Goal: Information Seeking & Learning: Learn about a topic

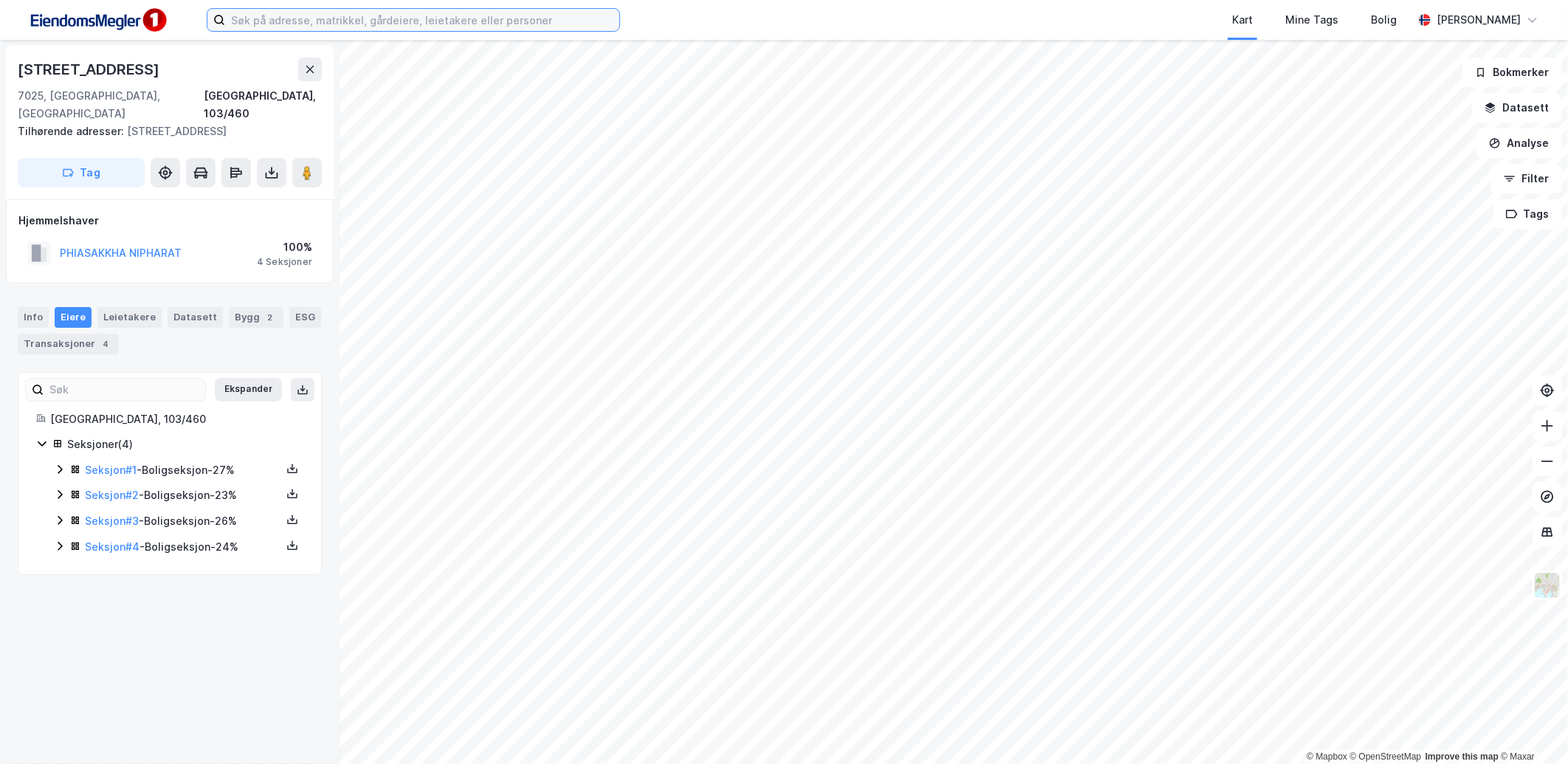
click at [322, 18] on input at bounding box center [422, 20] width 395 height 22
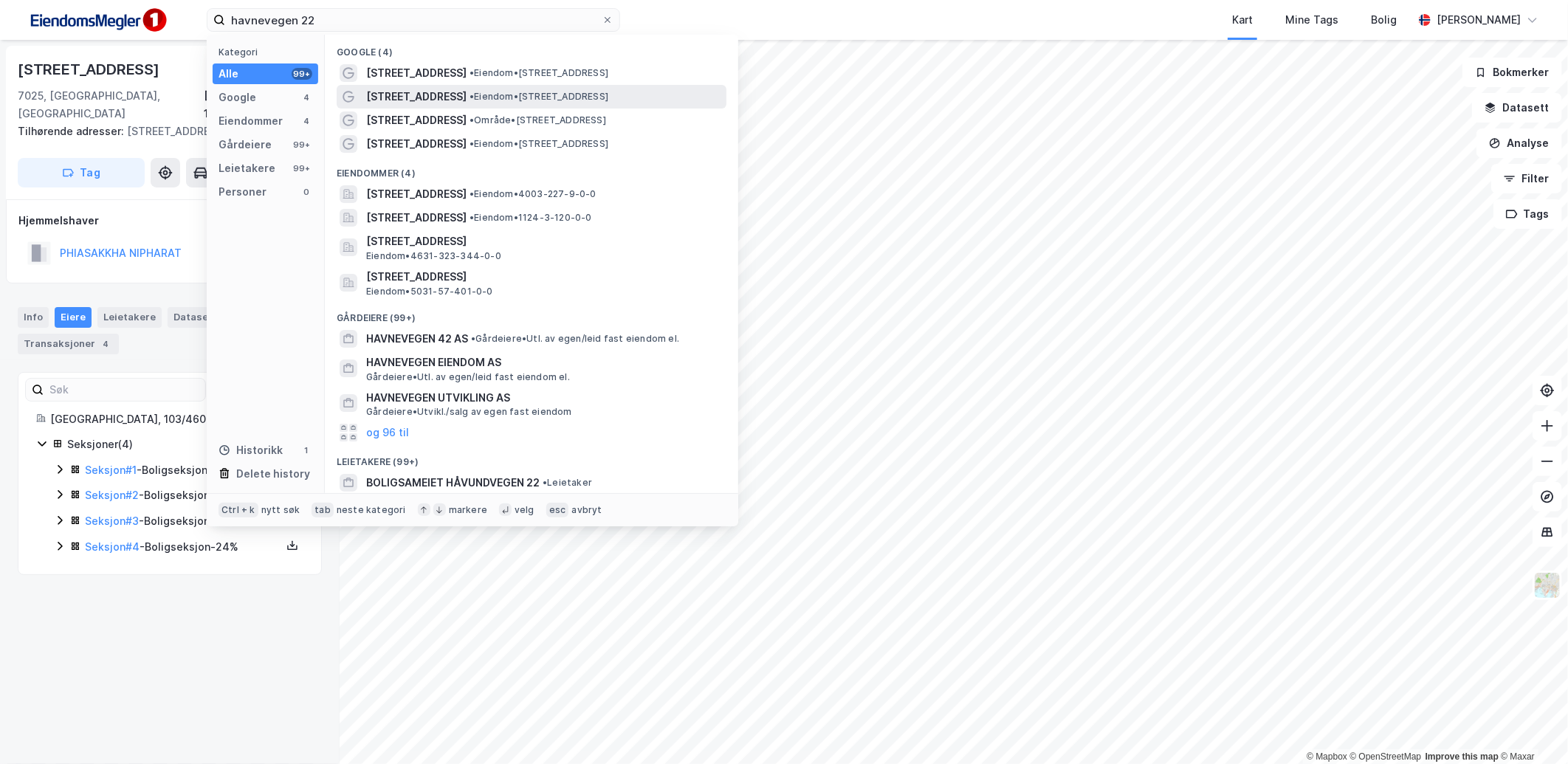
click at [417, 89] on span "[STREET_ADDRESS]" at bounding box center [416, 96] width 100 height 17
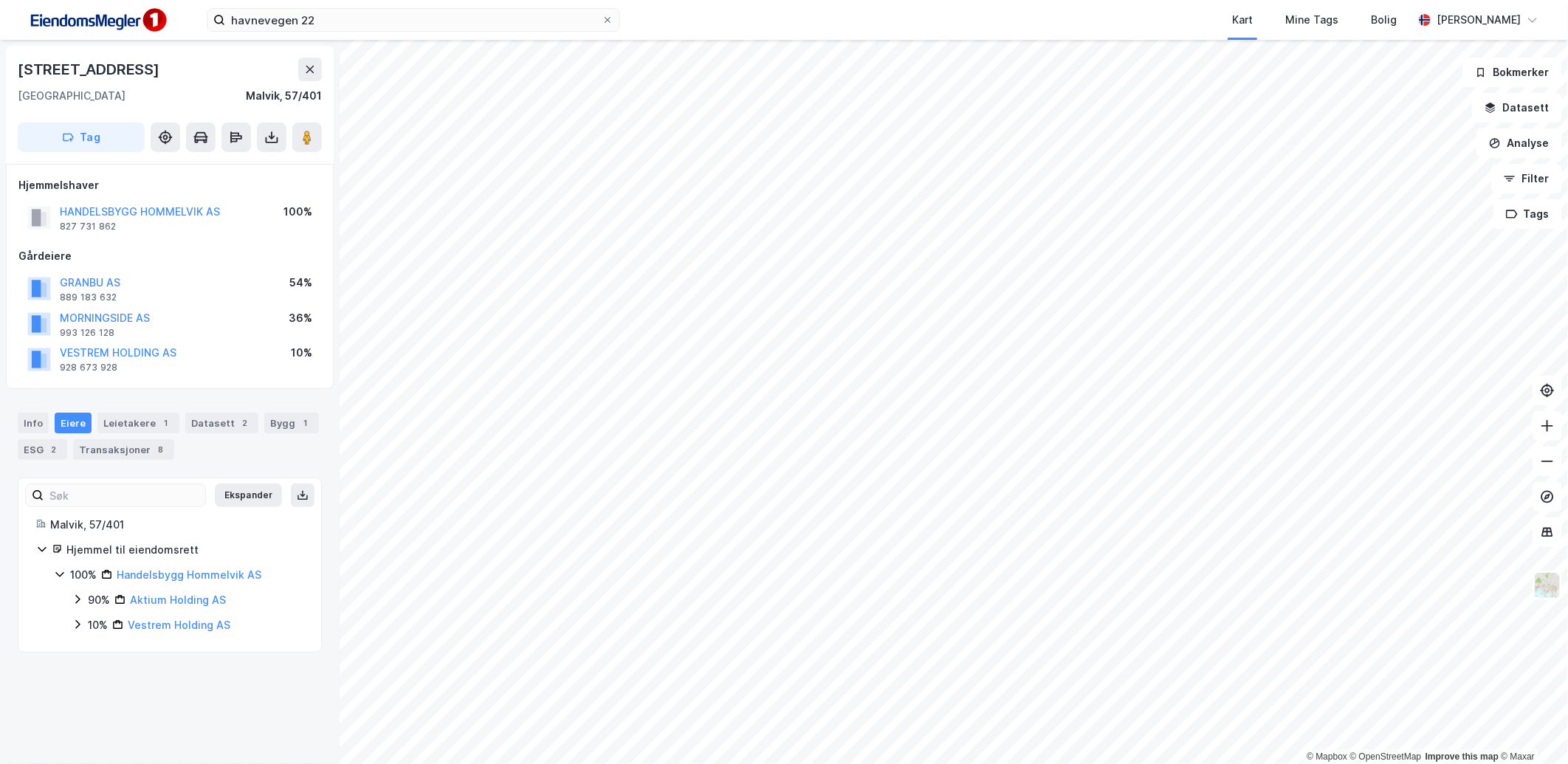
click at [49, 427] on div "Info [PERSON_NAME] 1 Datasett 2 Bygg 1 ESG 2 Transaksjoner 8" at bounding box center [169, 436] width 304 height 47
click at [32, 425] on div "Info" at bounding box center [32, 423] width 31 height 21
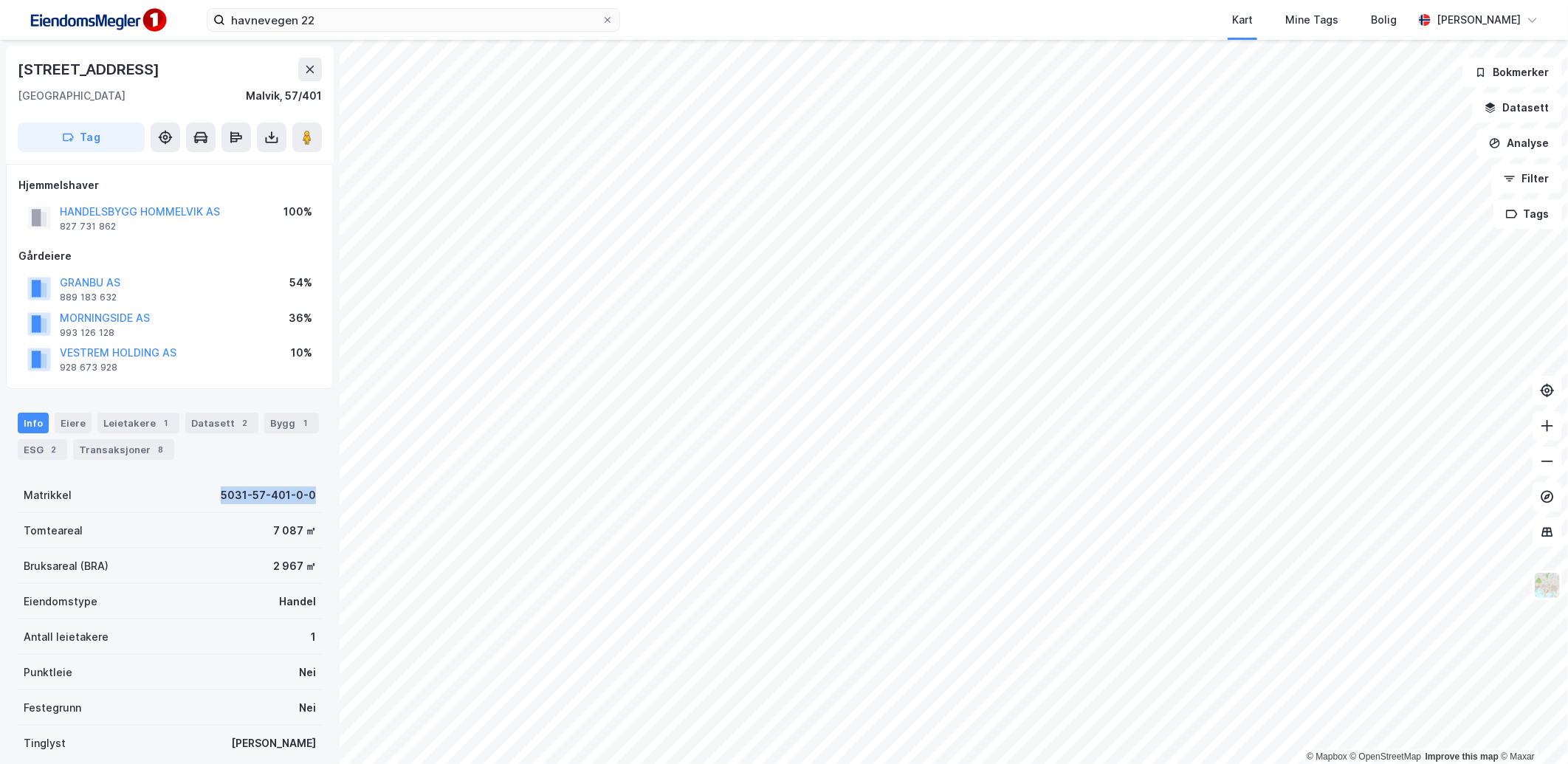
drag, startPoint x: 222, startPoint y: 496, endPoint x: 316, endPoint y: 497, distance: 94.0
click at [316, 497] on div "Havnevegen 22 [GEOGRAPHIC_DATA], 57/401 Tag Hjemmelshaver HANDELSBYGG HOMMELVIK…" at bounding box center [170, 403] width 339 height 725
copy div "5031-57-401-0-0"
click at [241, 515] on div "Tomteareal 7 087 ㎡" at bounding box center [169, 530] width 304 height 36
click at [264, 425] on div "Bygg 1" at bounding box center [291, 423] width 54 height 21
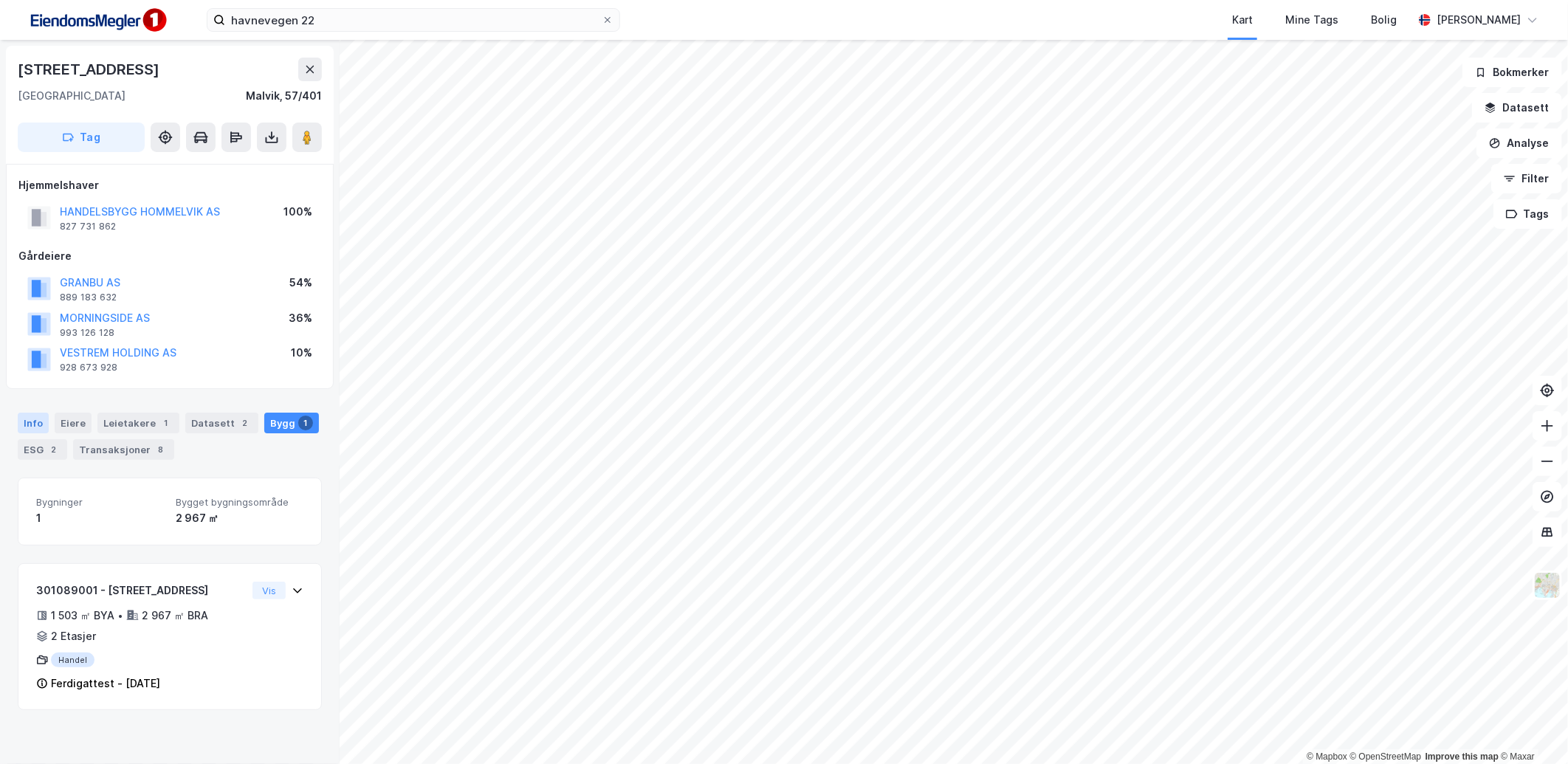
click at [27, 418] on div "Info" at bounding box center [32, 423] width 31 height 21
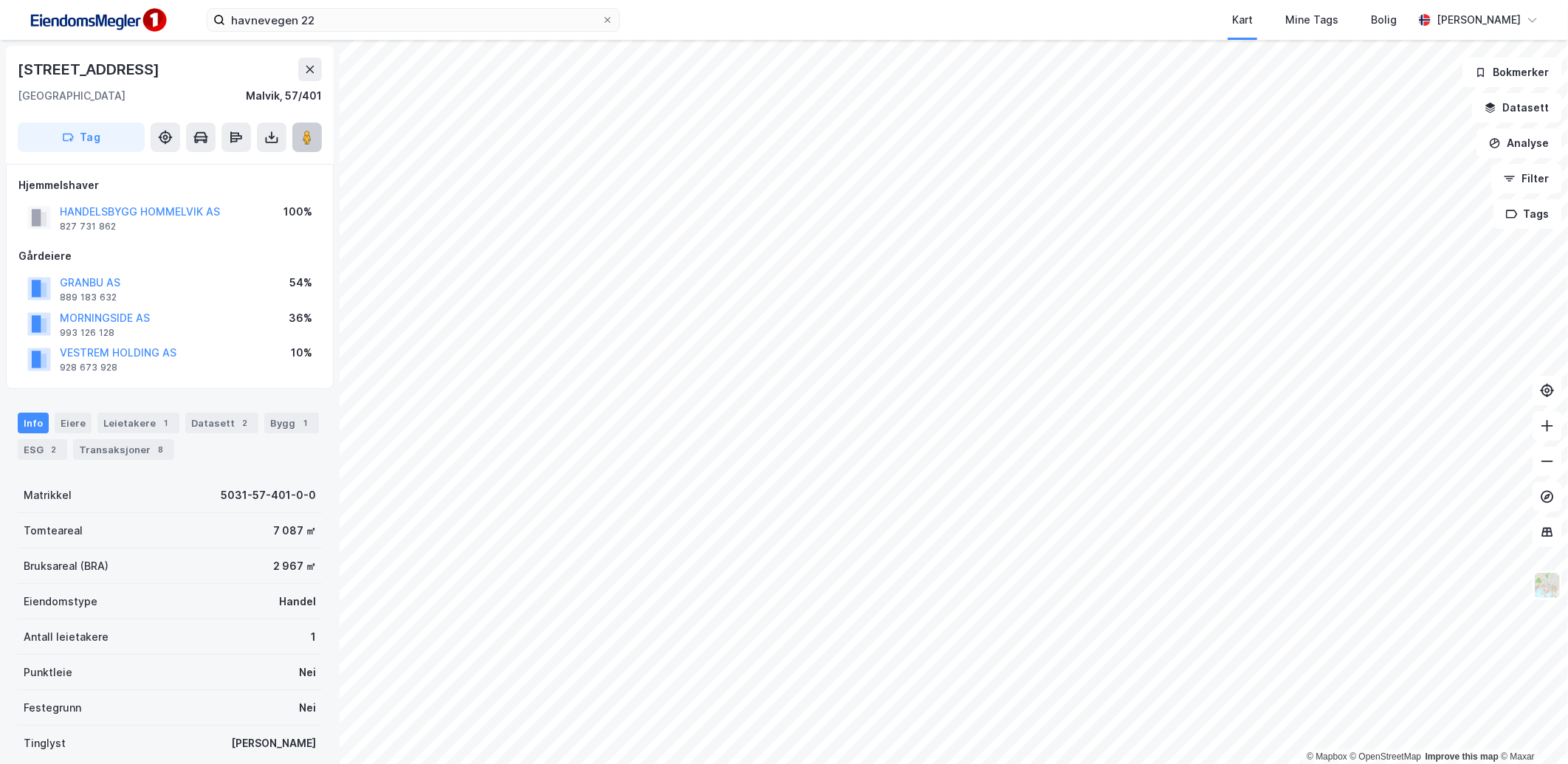
click at [312, 131] on icon at bounding box center [307, 137] width 15 height 15
drag, startPoint x: 193, startPoint y: 489, endPoint x: 305, endPoint y: 492, distance: 112.0
click at [305, 492] on div "Matrikkel 5031-57-401-0-0" at bounding box center [169, 495] width 304 height 36
copy div "5031-57-401-0-0"
click at [871, 0] on html "havnevegen 22 Kart Mine Tags Bolig [PERSON_NAME] © Mapbox © OpenStreetMap Impro…" at bounding box center [784, 382] width 1568 height 764
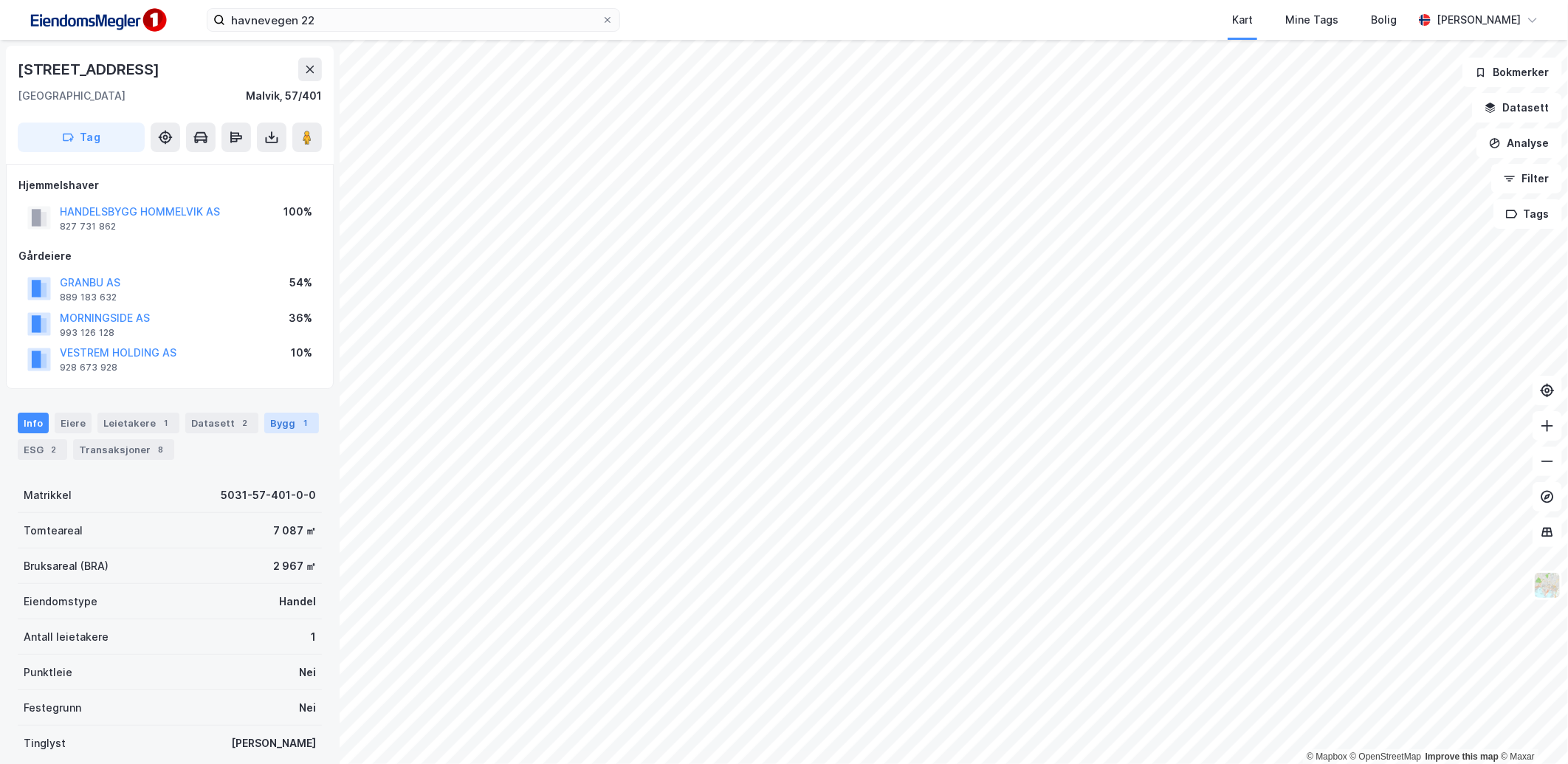
click at [298, 419] on div "1" at bounding box center [305, 423] width 15 height 15
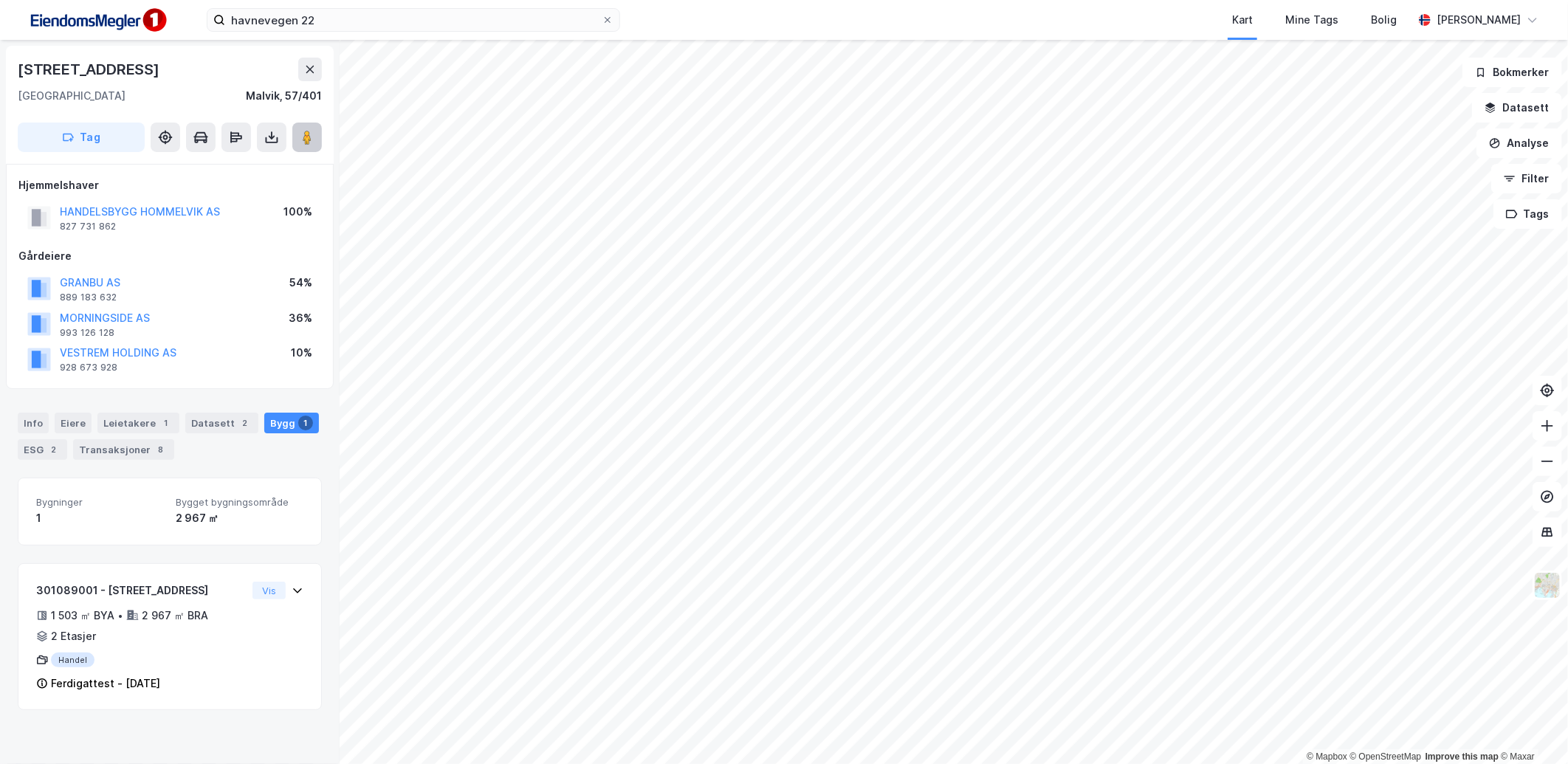
click at [312, 130] on icon at bounding box center [307, 137] width 15 height 15
click at [47, 452] on div "2" at bounding box center [54, 449] width 15 height 15
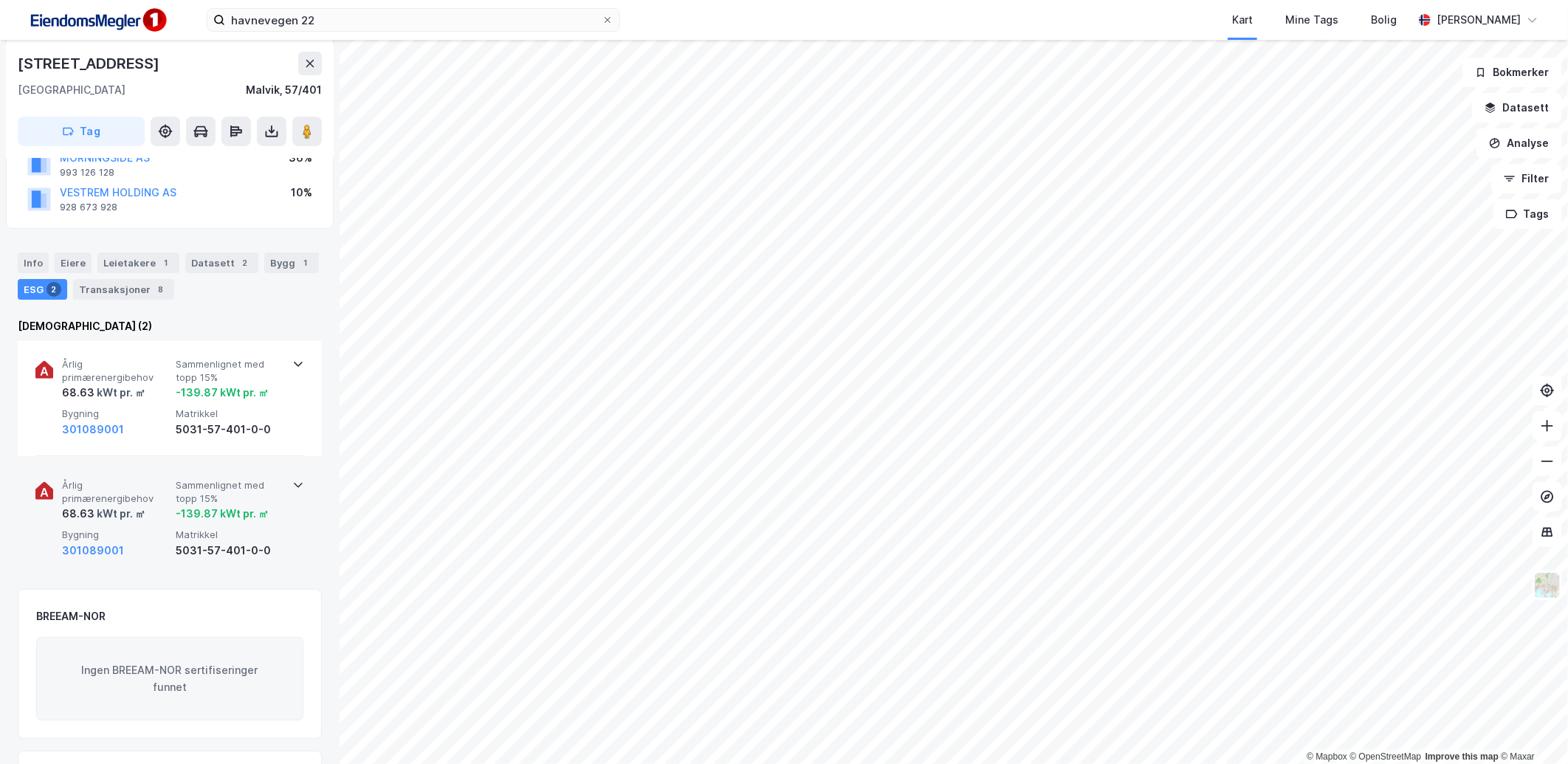
scroll to position [164, 0]
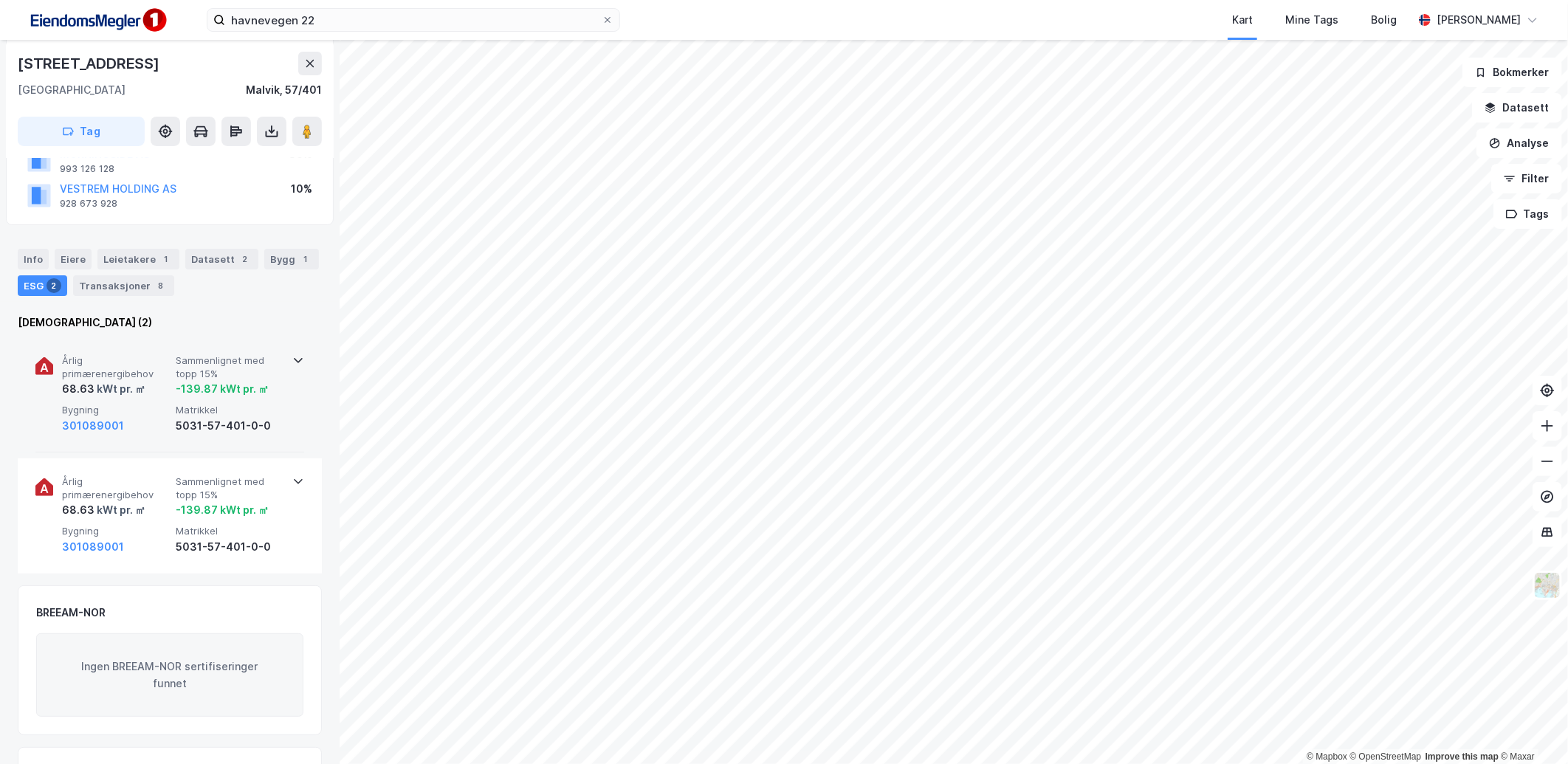
click at [270, 423] on div "5031-57-401-0-0" at bounding box center [230, 426] width 108 height 17
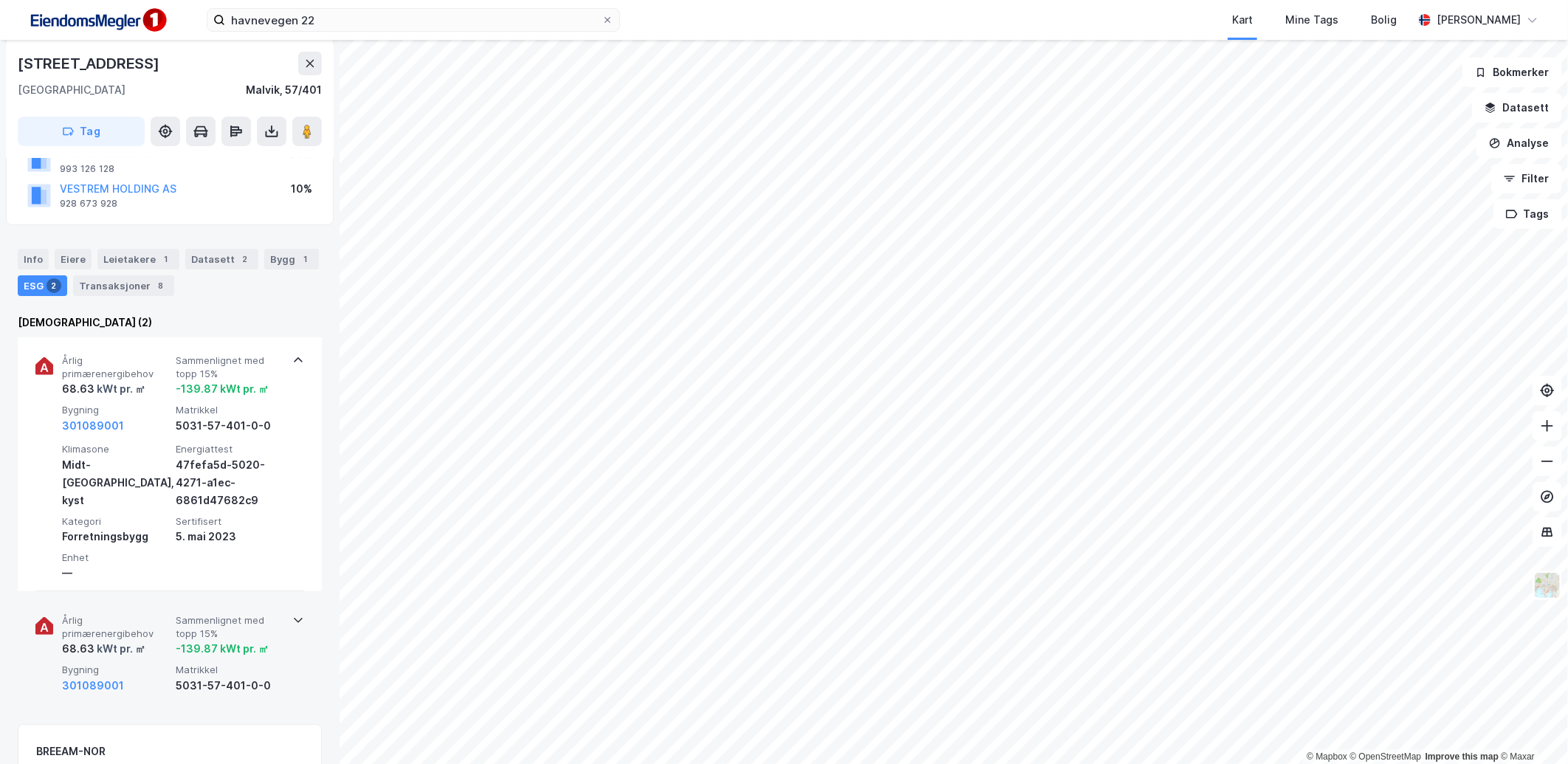
click at [264, 631] on span "Sammenlignet med topp 15%" at bounding box center [230, 627] width 108 height 26
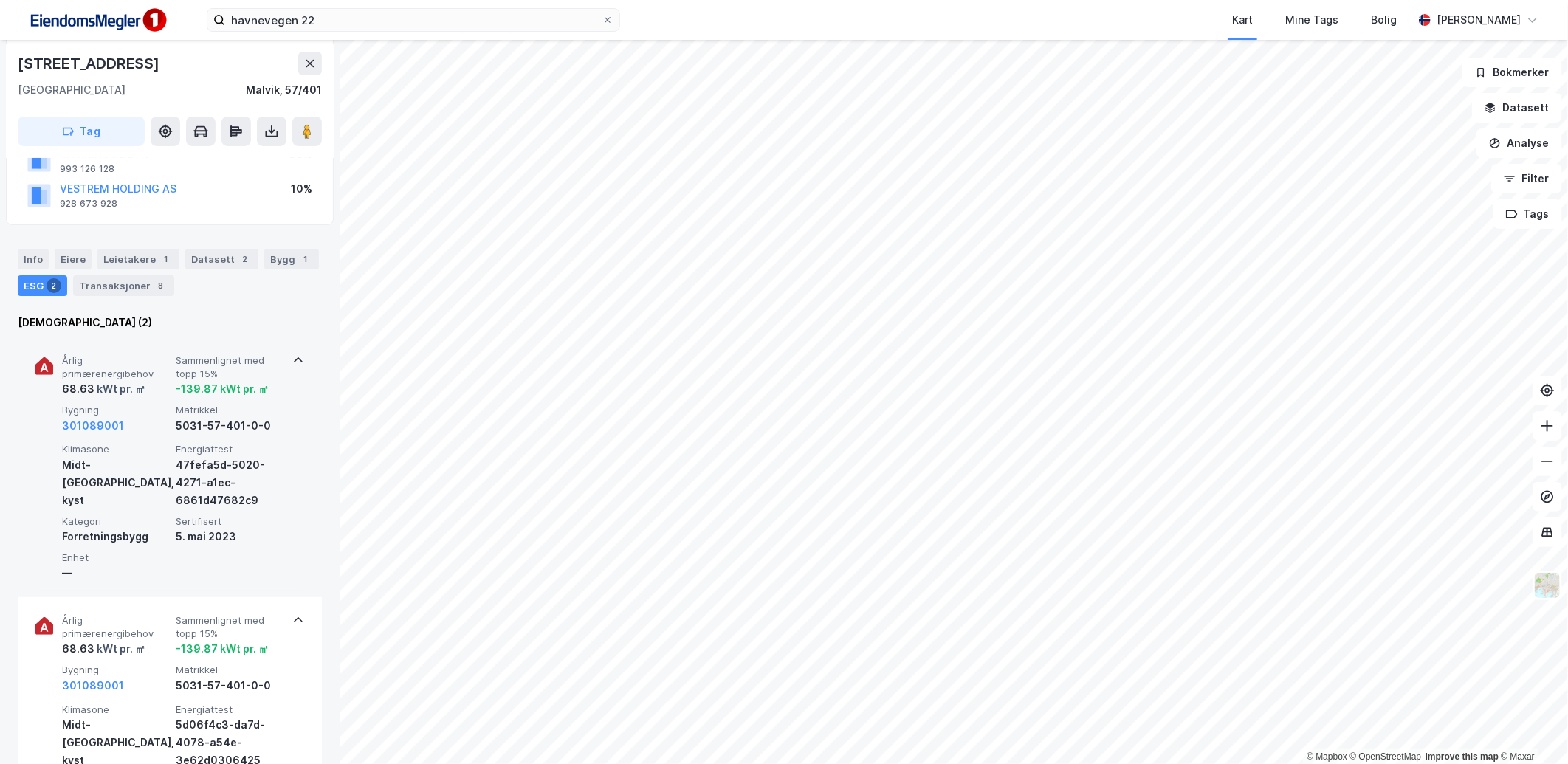
click at [41, 365] on icon at bounding box center [44, 366] width 17 height 17
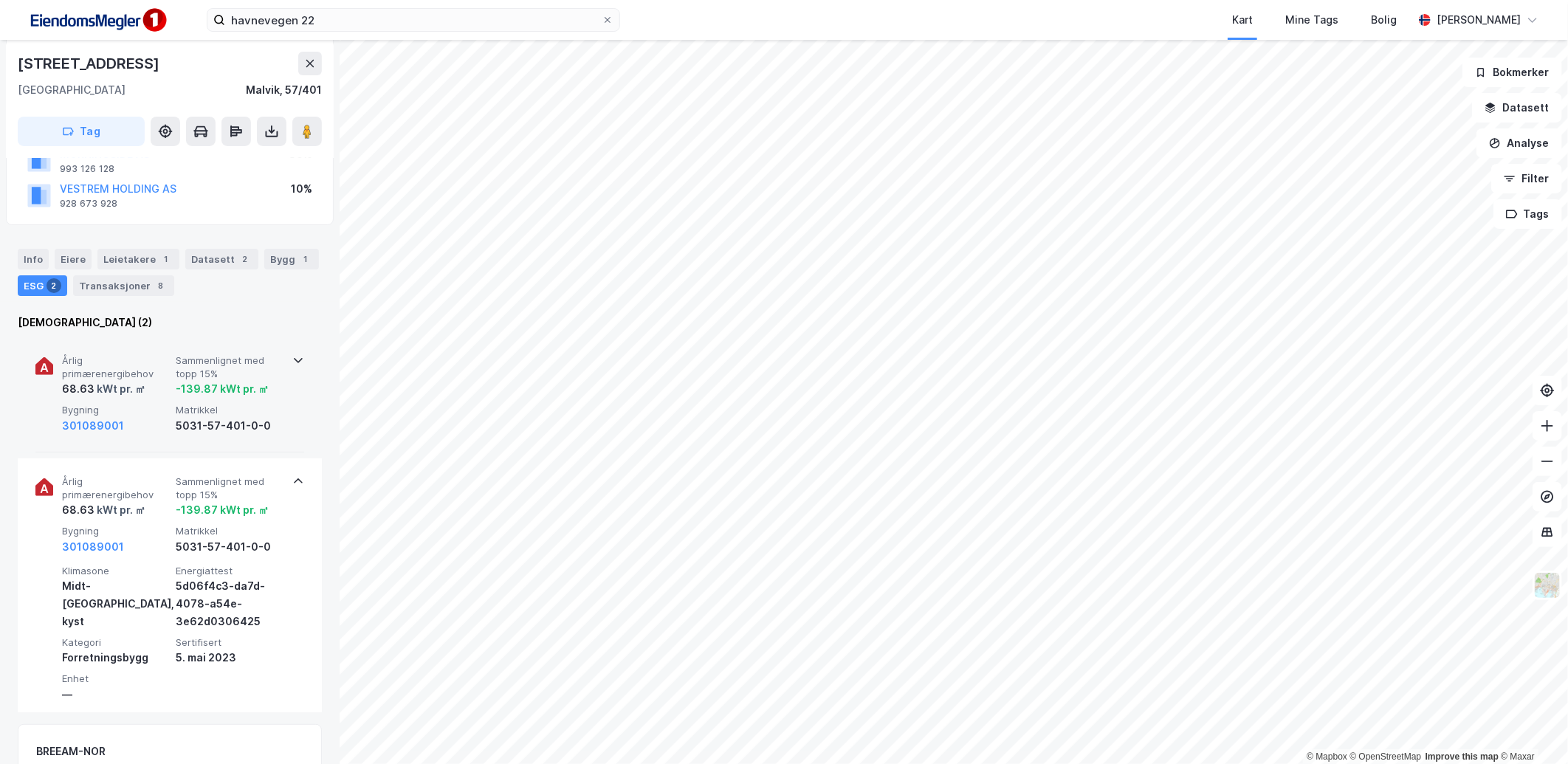
click at [58, 364] on div "Årlig primærenergibehov 68.63 kWt pr. ㎡ Sammenlignet med topp 15% -139.87 kWt p…" at bounding box center [170, 395] width 269 height 115
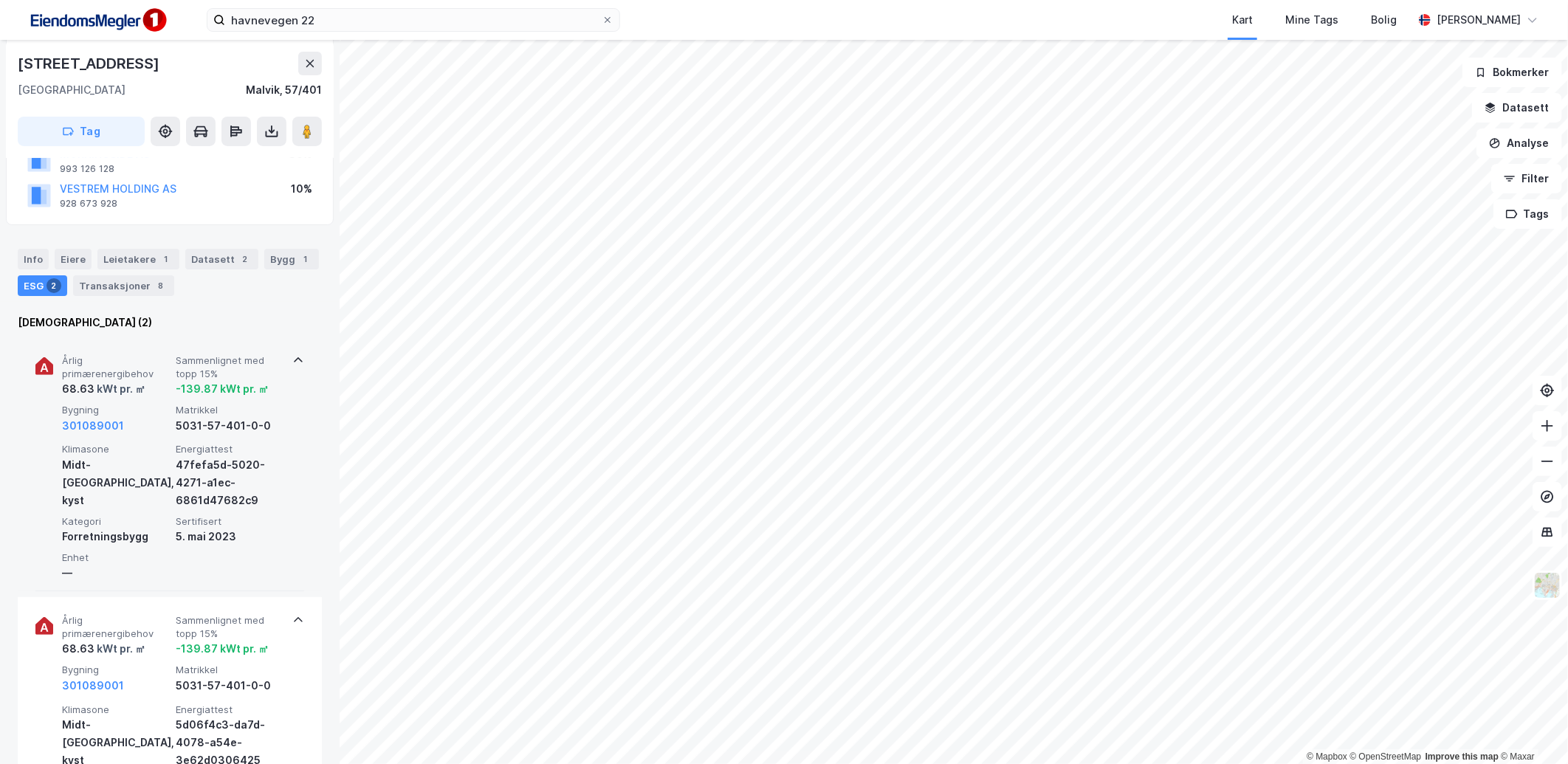
click at [70, 358] on span "Årlig primærenergibehov" at bounding box center [116, 367] width 108 height 26
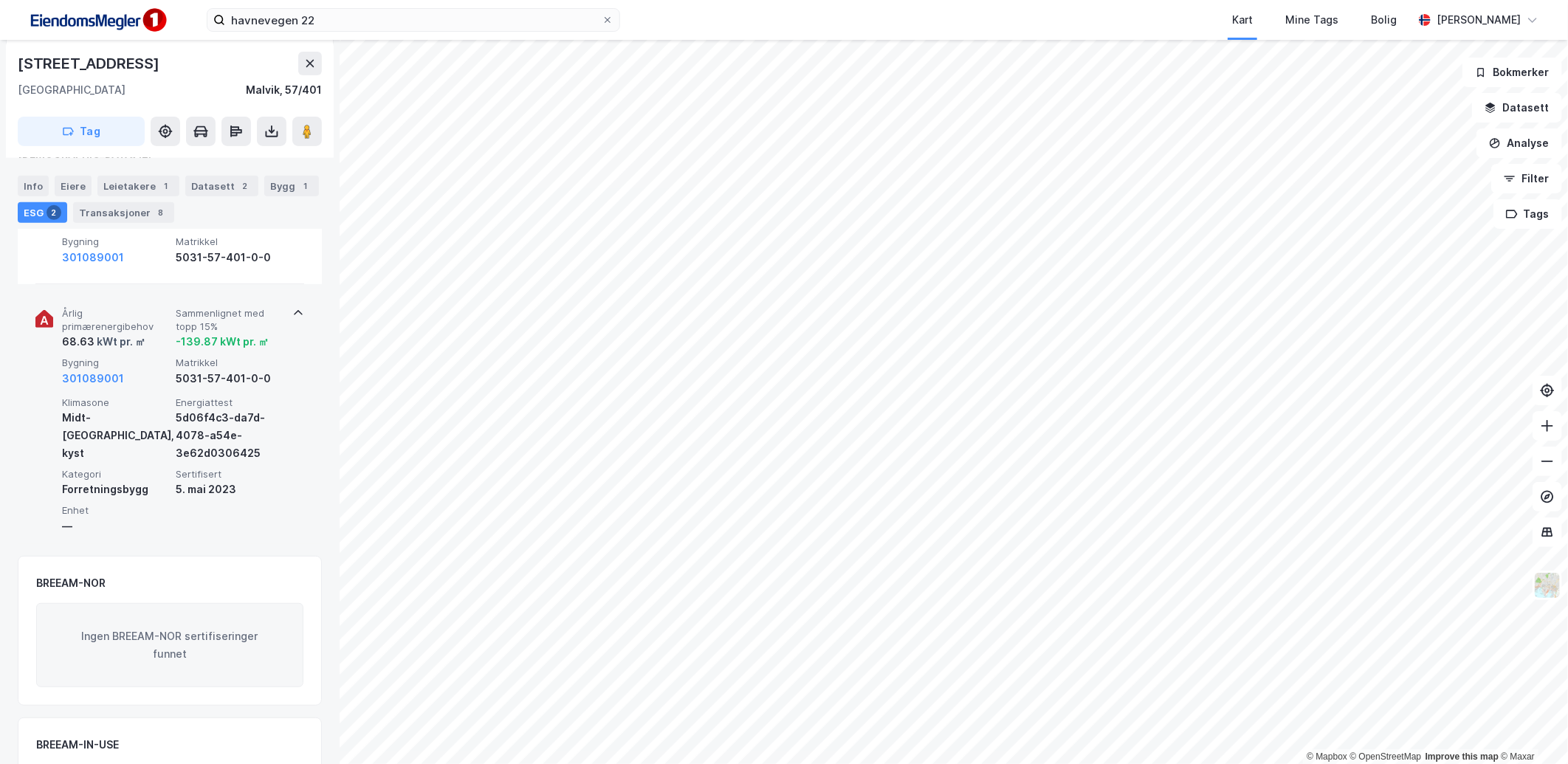
scroll to position [455, 0]
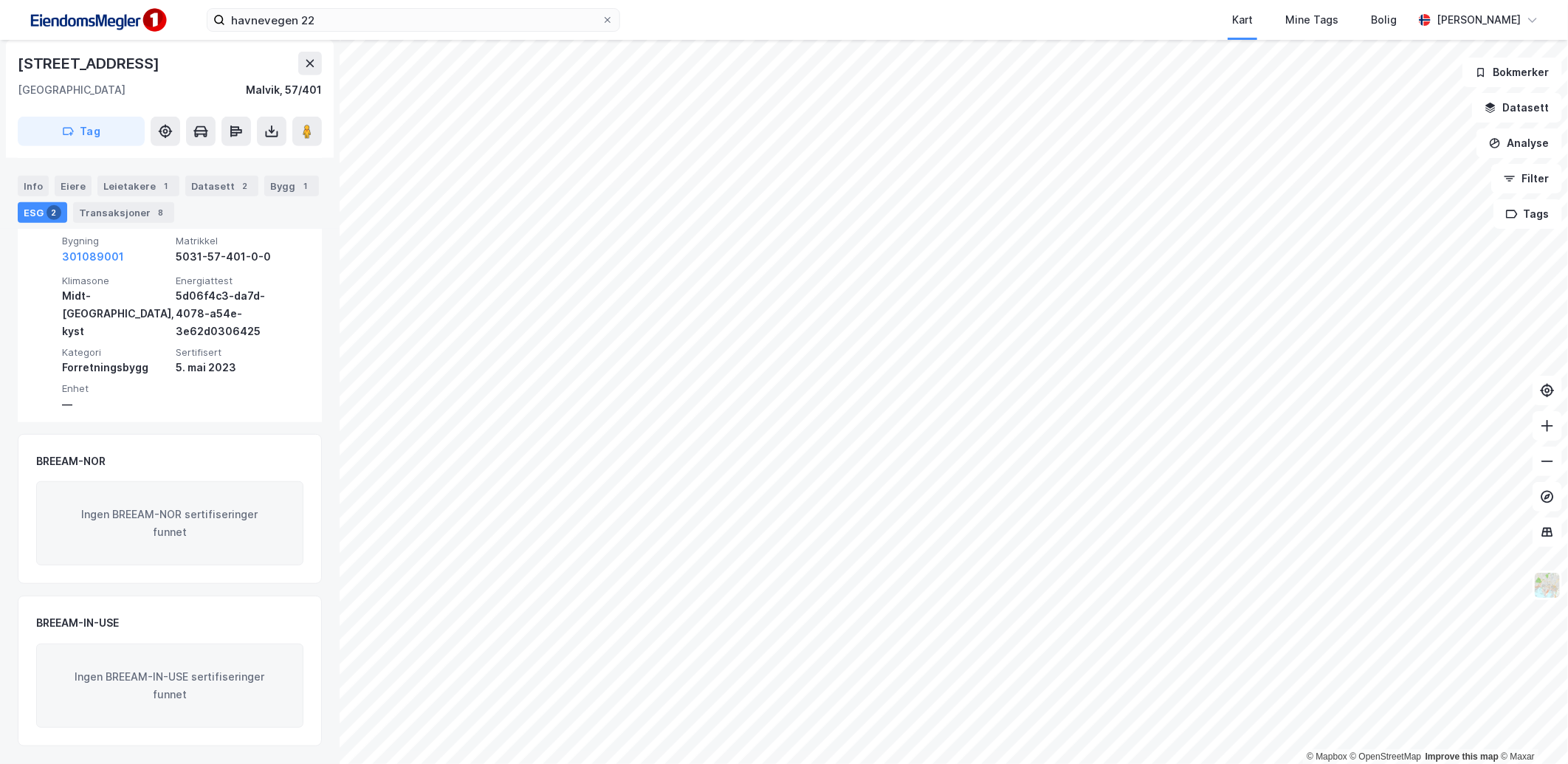
drag, startPoint x: 31, startPoint y: 185, endPoint x: 41, endPoint y: 200, distance: 18.0
click at [31, 185] on div "Info" at bounding box center [32, 186] width 31 height 21
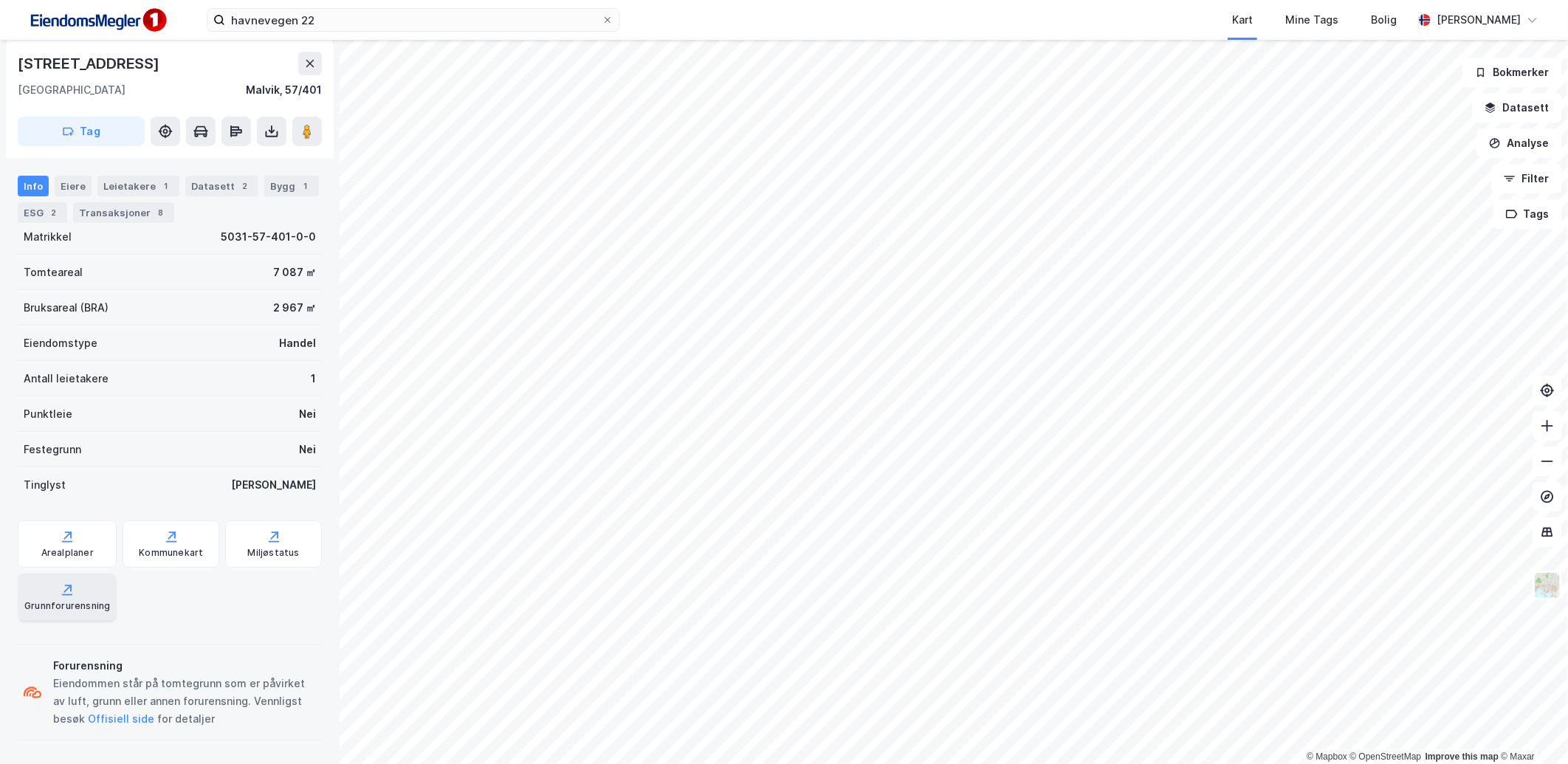
click at [80, 586] on div "Grunnforurensning" at bounding box center [66, 597] width 99 height 47
click at [274, 544] on div "Miljøstatus" at bounding box center [273, 545] width 97 height 47
click at [137, 178] on div "Leietakere 1" at bounding box center [138, 186] width 82 height 21
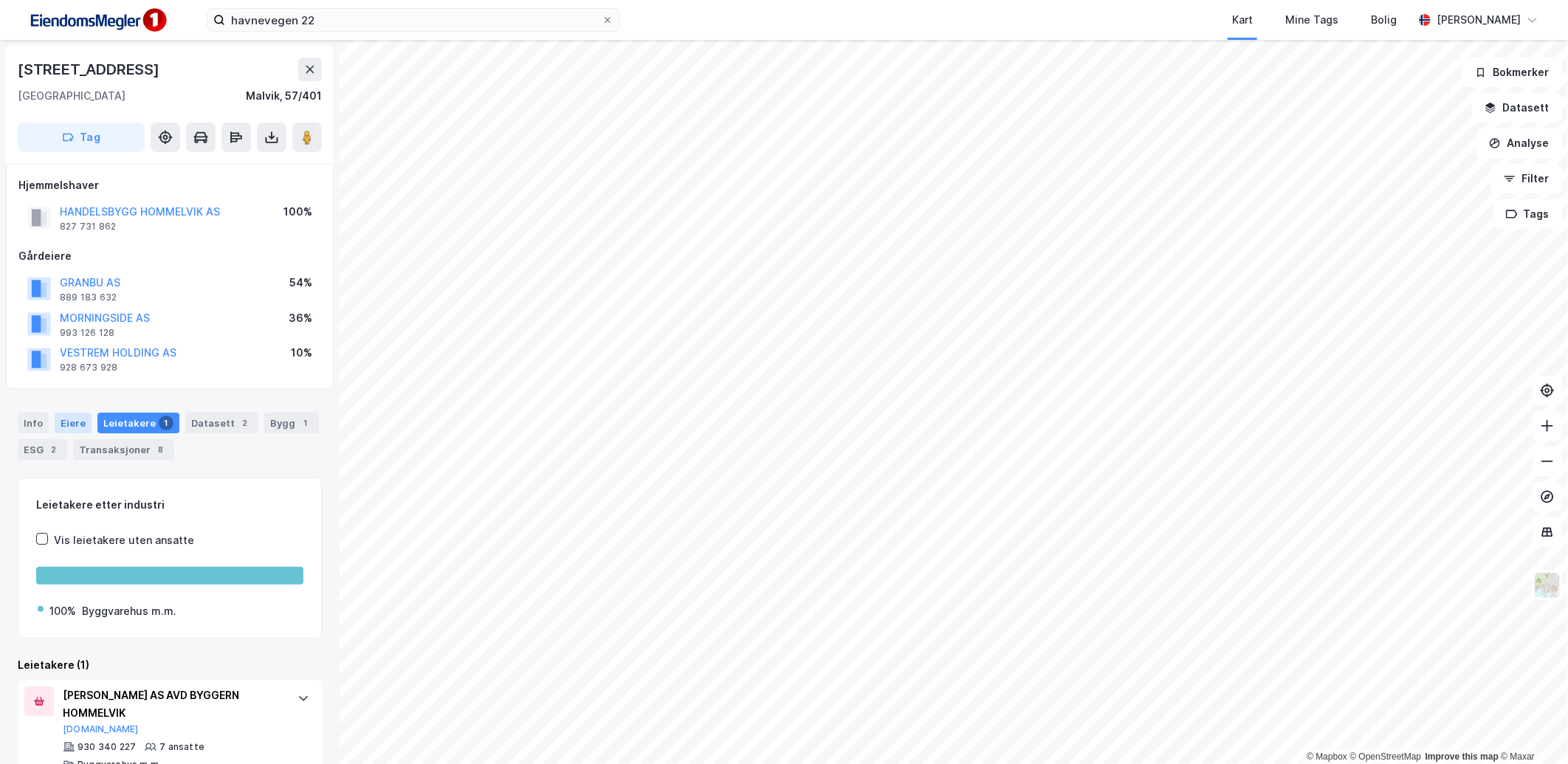
click at [71, 418] on div "Eiere" at bounding box center [73, 423] width 37 height 21
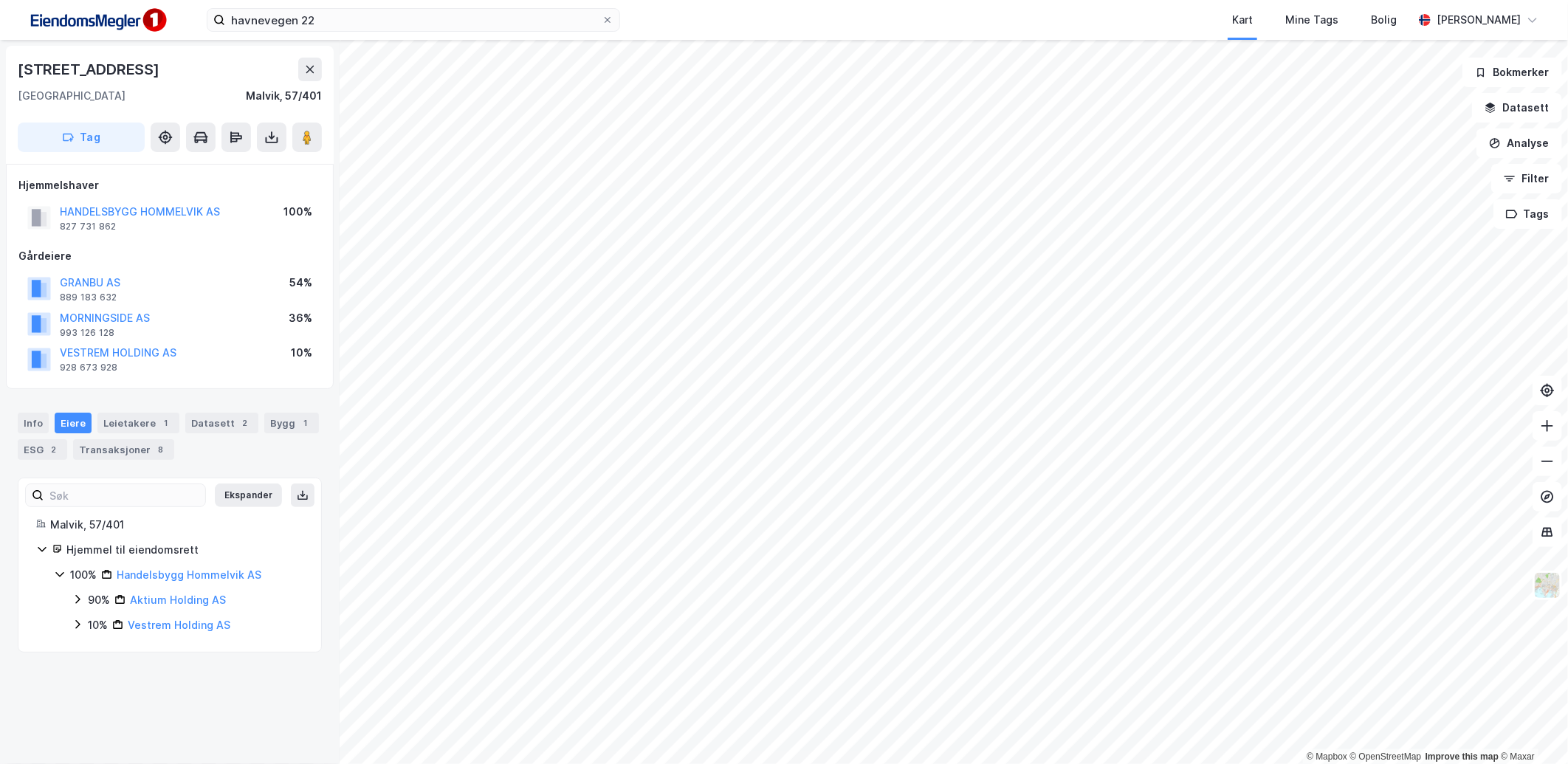
click at [76, 601] on icon at bounding box center [77, 599] width 12 height 12
click at [78, 670] on icon at bounding box center [77, 675] width 12 height 12
click at [66, 576] on div "100% Handelsbygg Hommelvik AS" at bounding box center [178, 575] width 249 height 17
click at [120, 424] on div "Leietakere 1" at bounding box center [138, 423] width 82 height 21
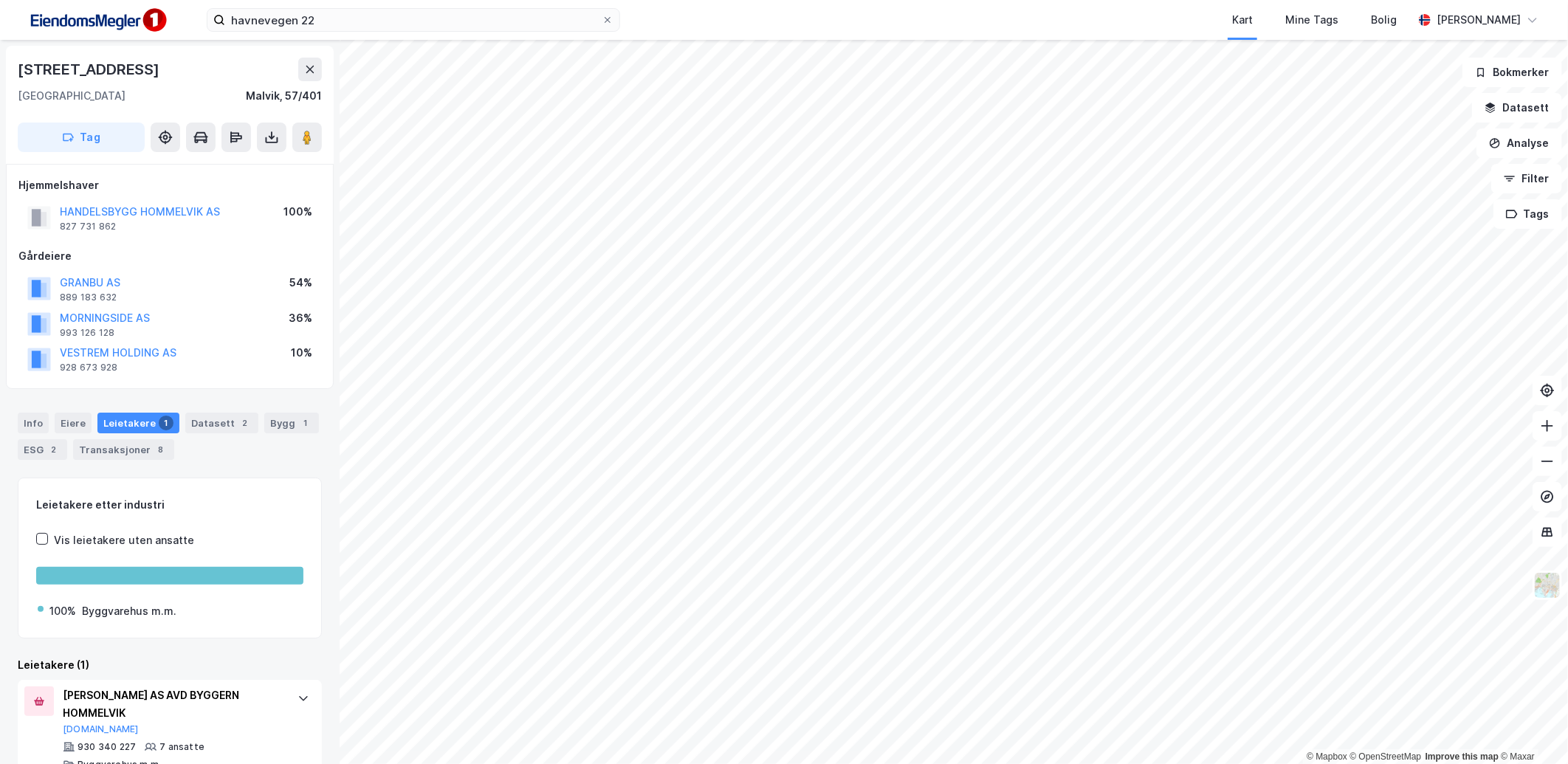
scroll to position [31, 0]
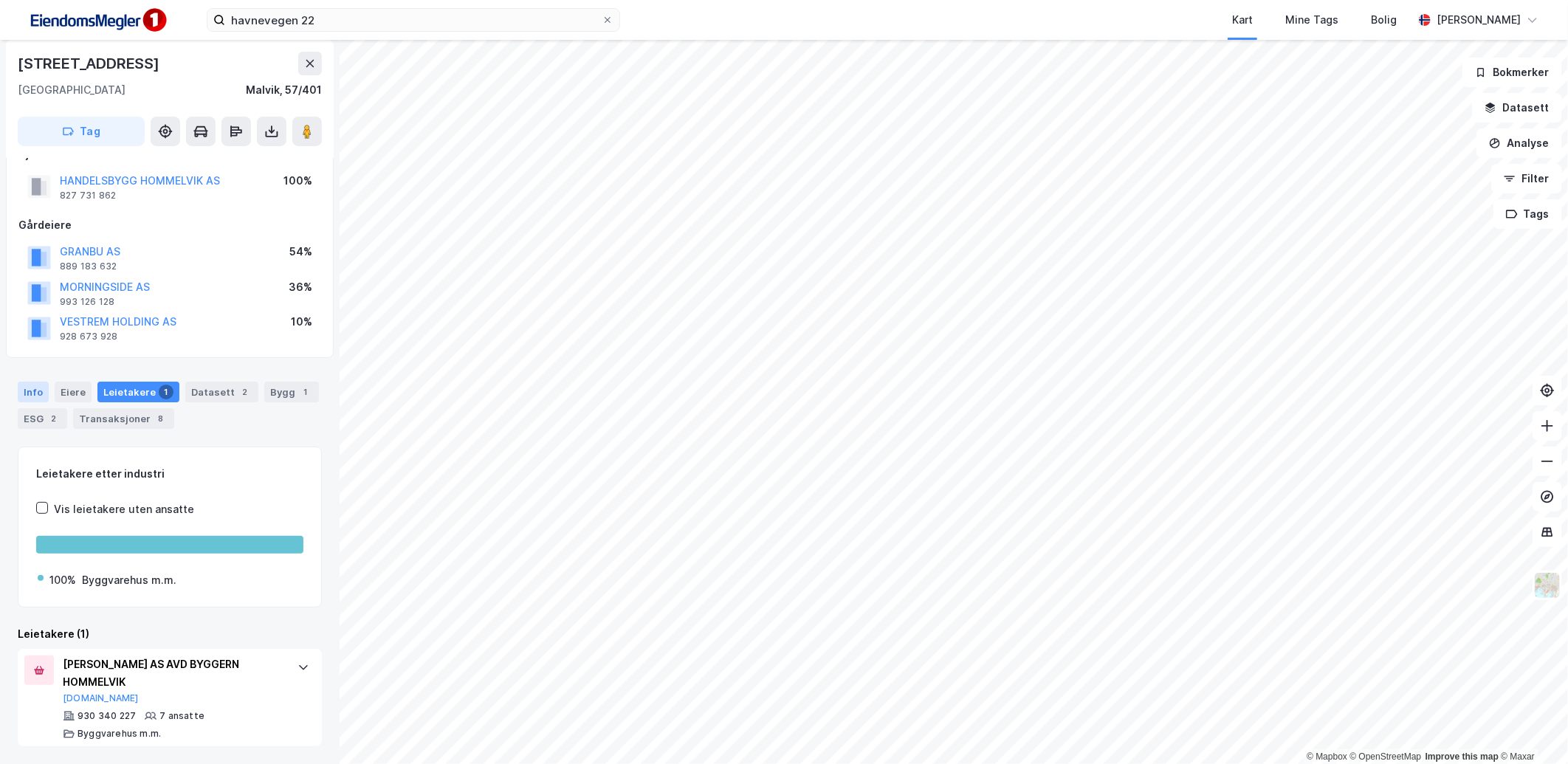
click at [38, 386] on div "Info" at bounding box center [32, 392] width 31 height 21
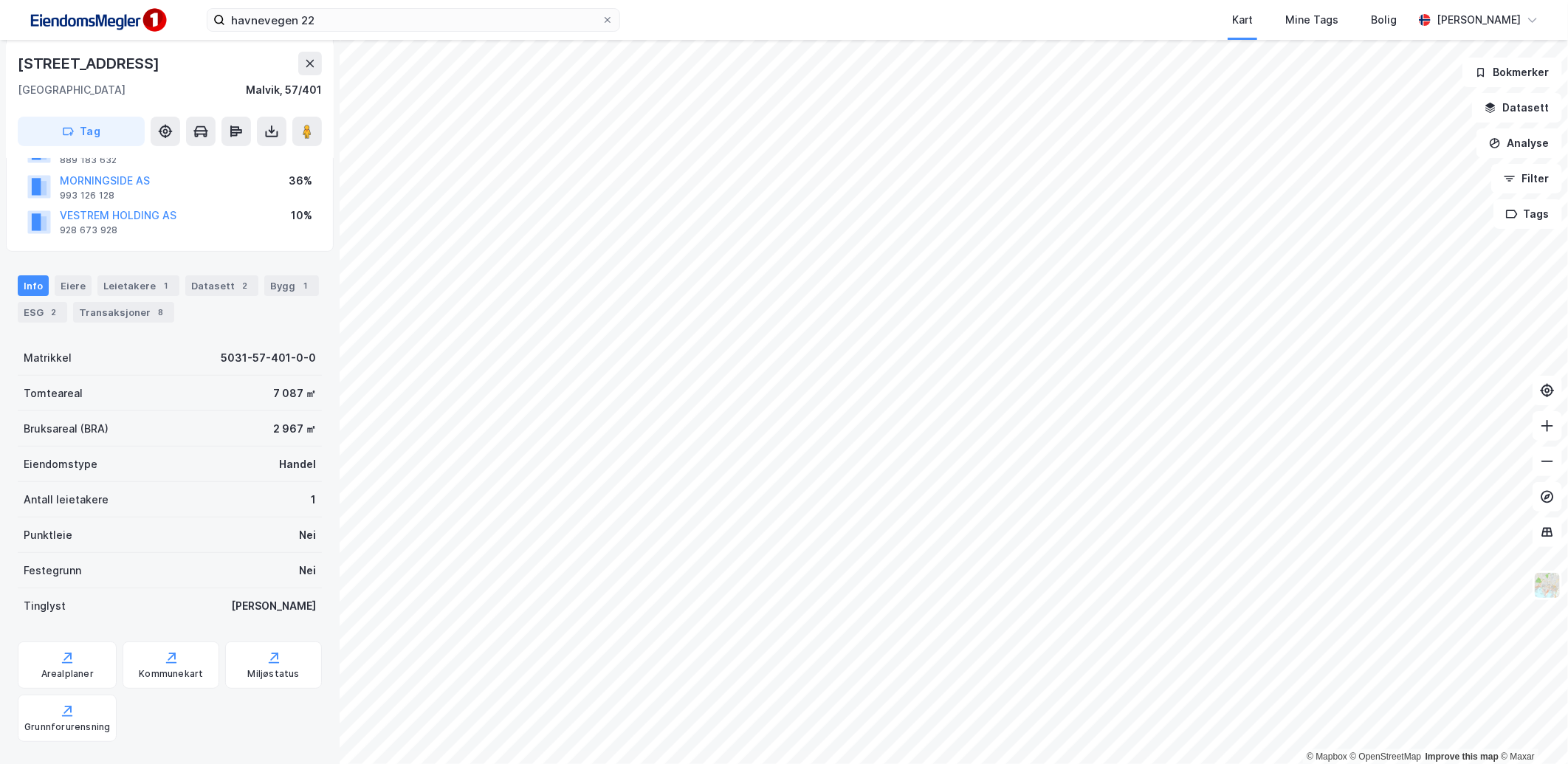
scroll to position [94, 0]
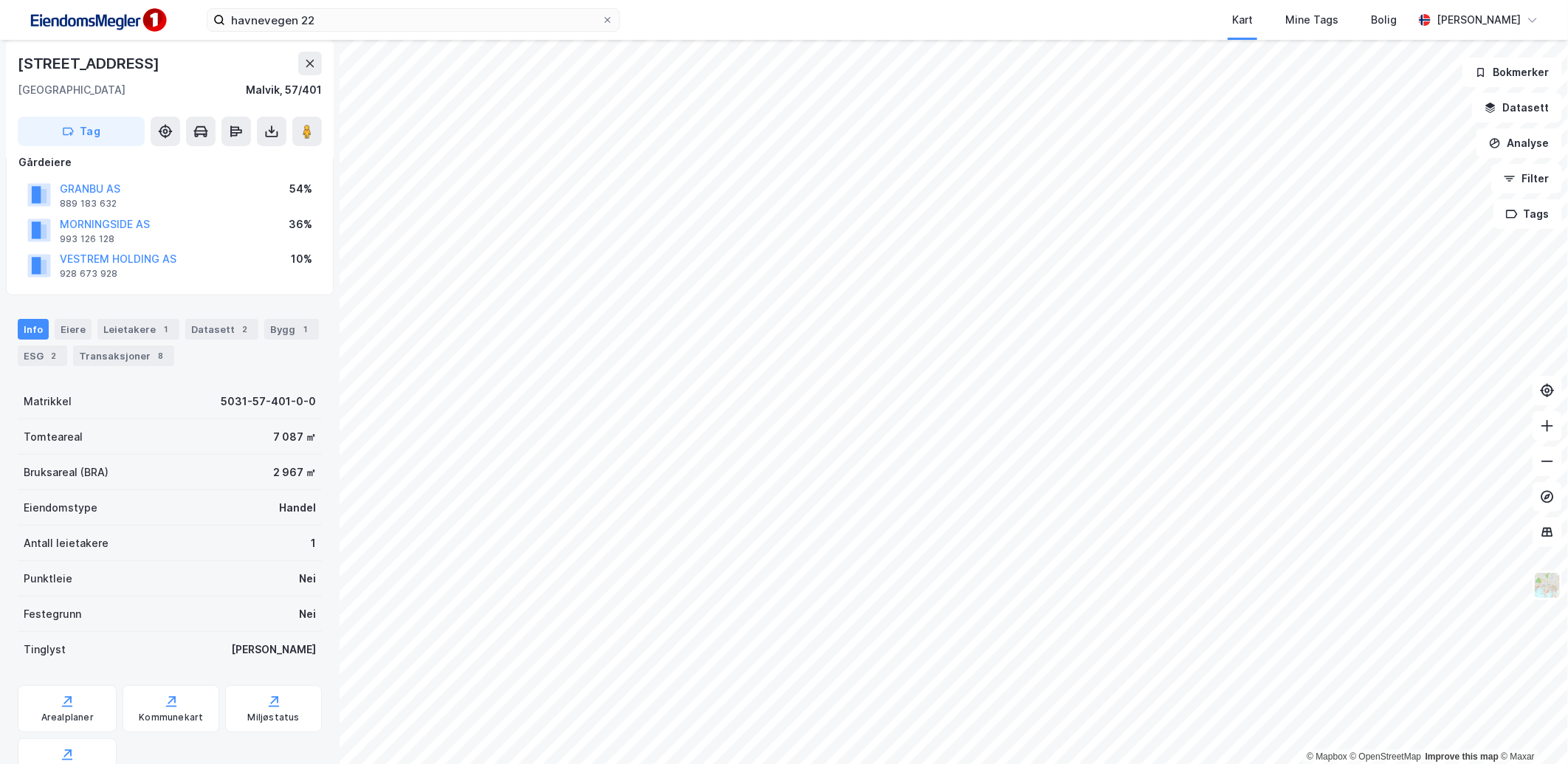
scroll to position [94, 0]
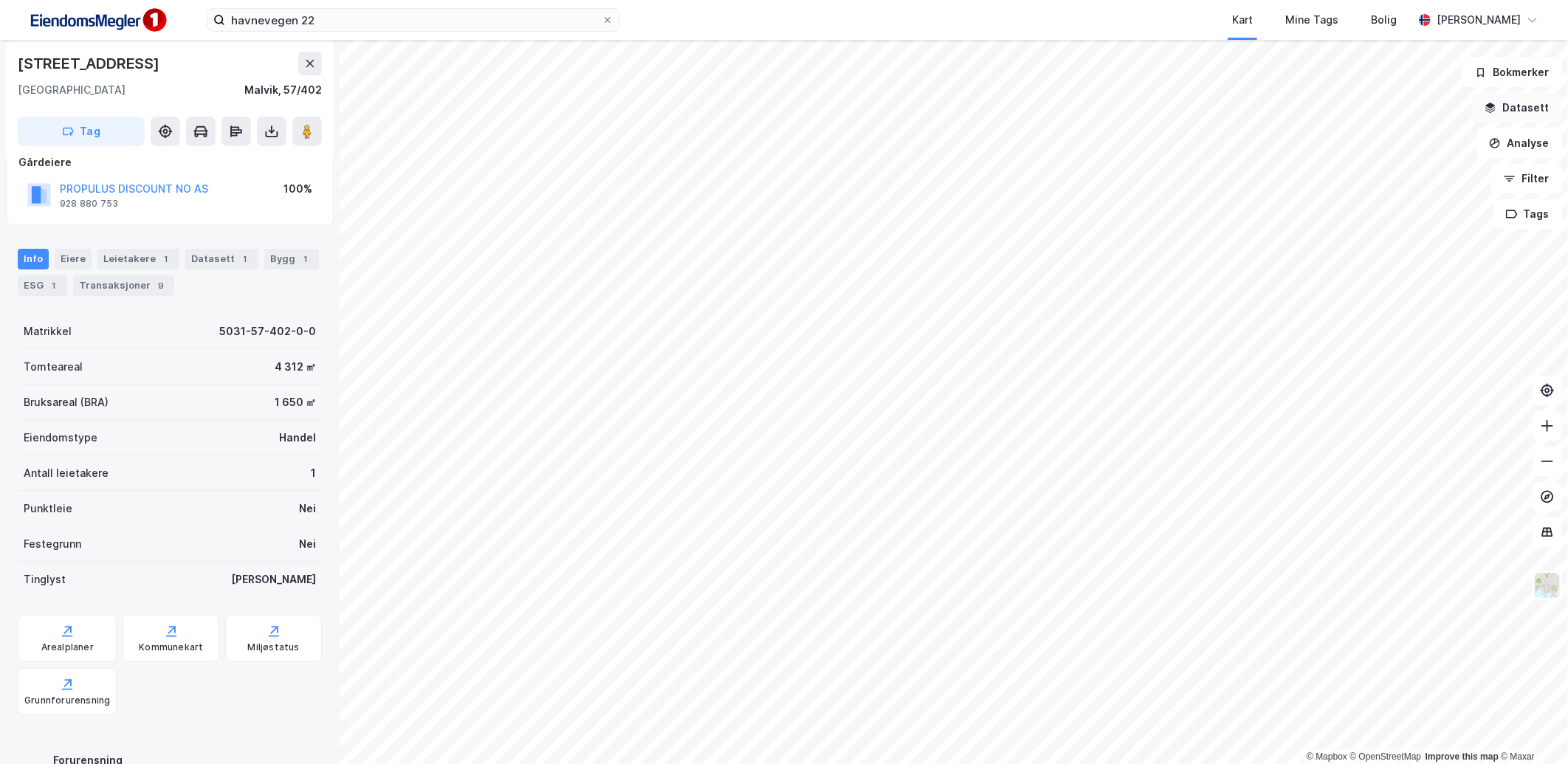
click at [1511, 117] on button "Datasett" at bounding box center [1517, 107] width 90 height 29
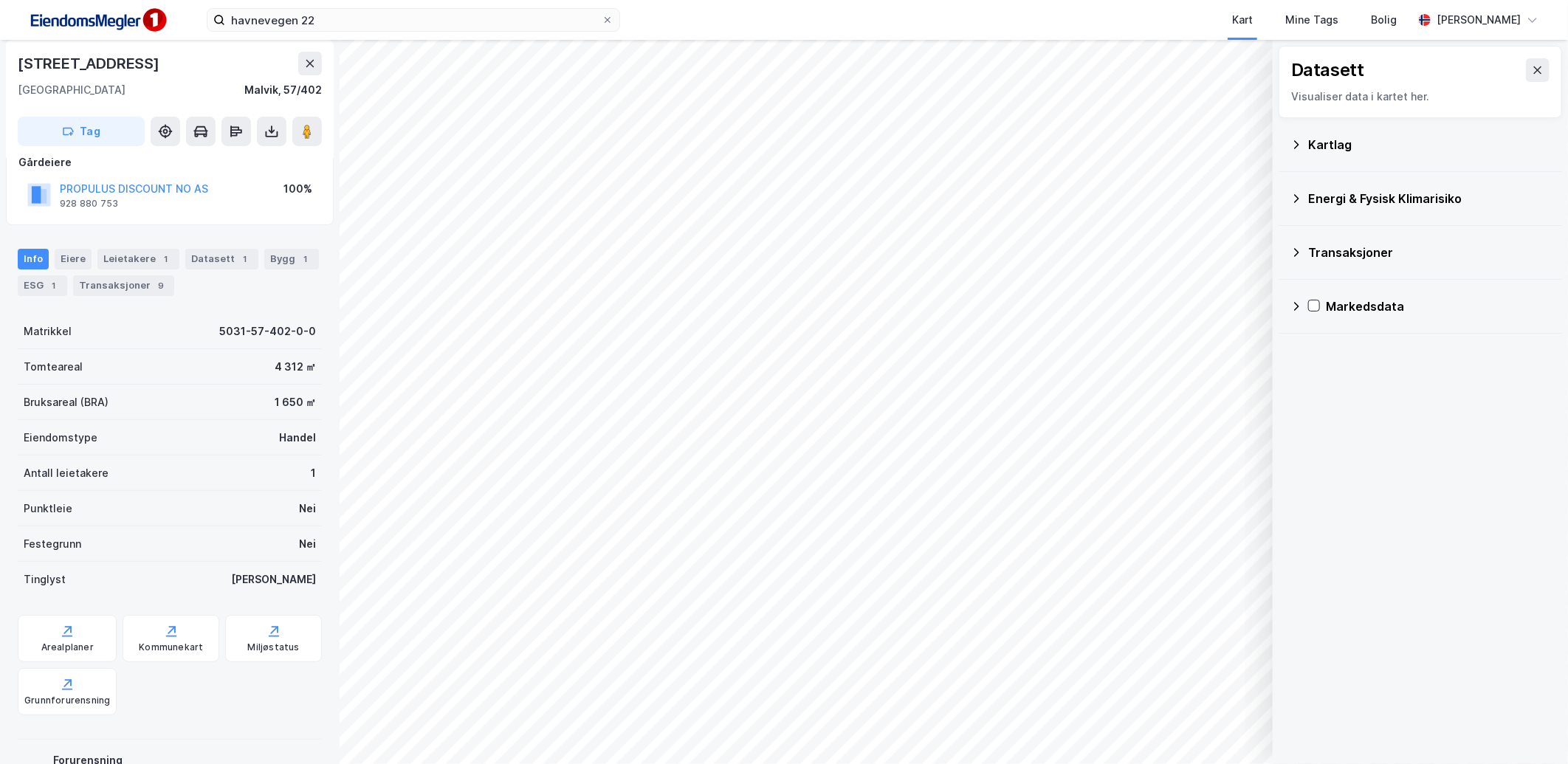
click at [1323, 143] on div "Kartlag" at bounding box center [1429, 144] width 242 height 17
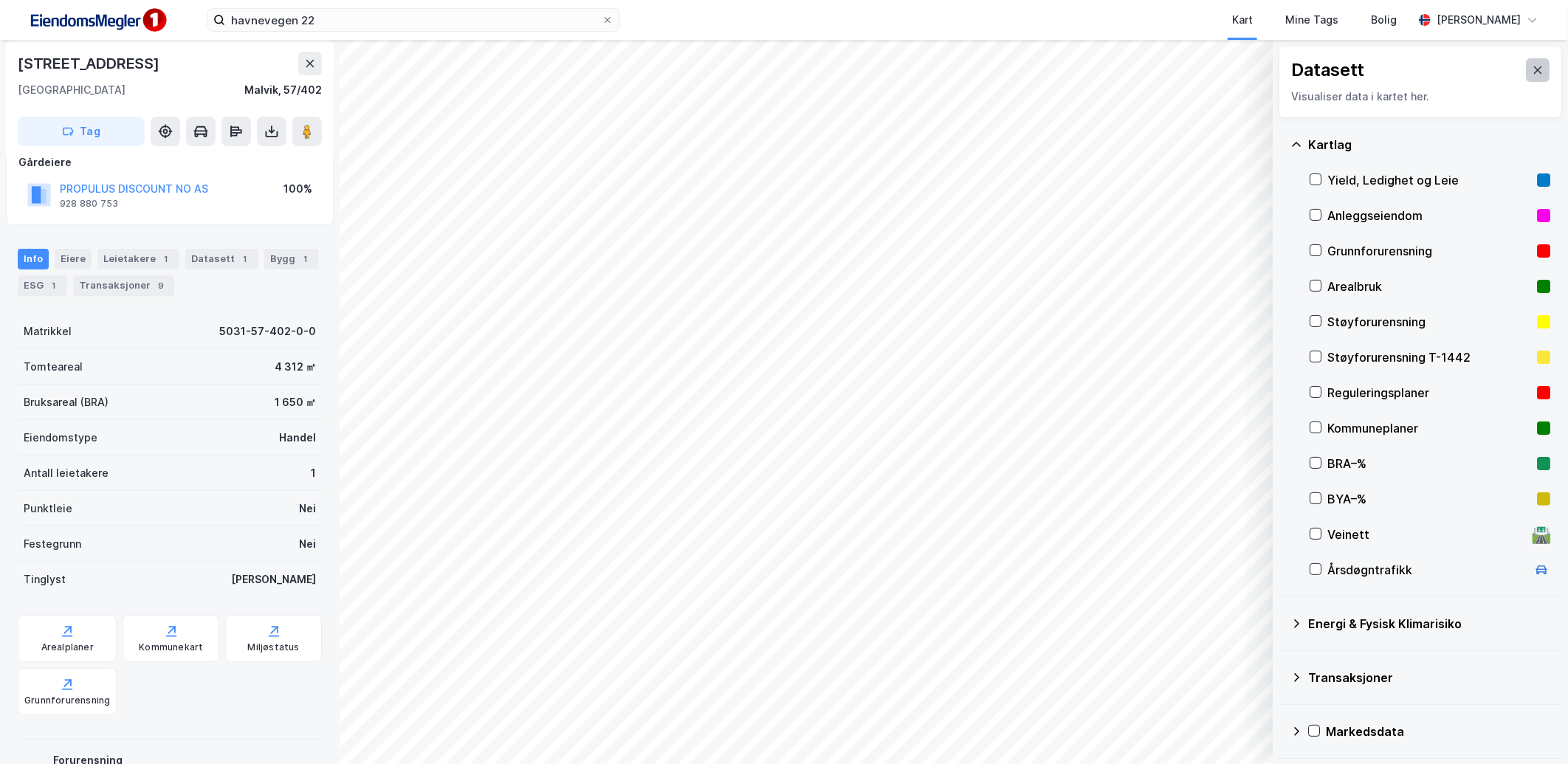
click at [1532, 73] on button at bounding box center [1538, 70] width 24 height 24
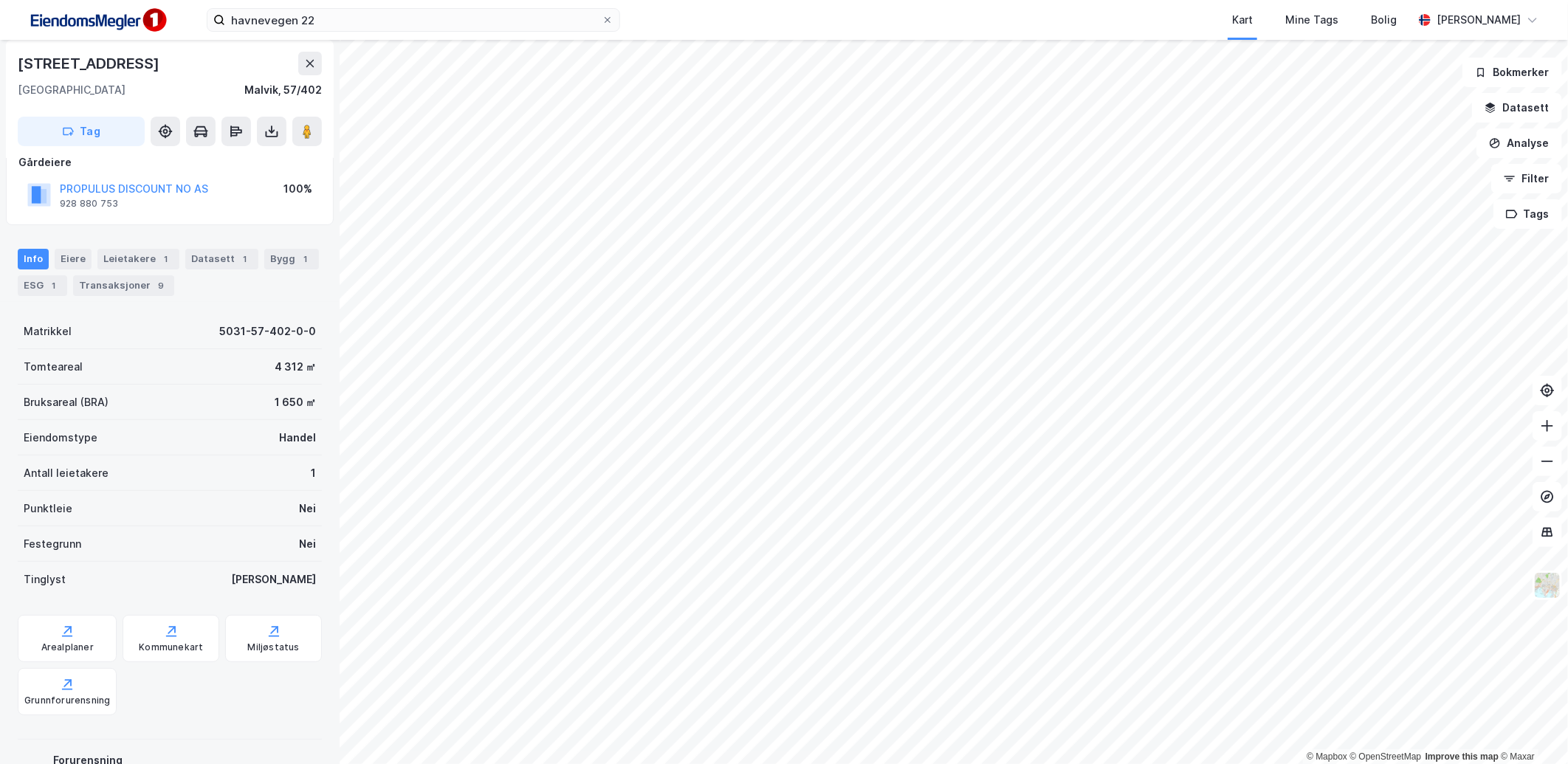
click at [338, 6] on div "havnevegen 22 Kart Mine Tags Bolig [PERSON_NAME]" at bounding box center [784, 20] width 1568 height 40
click at [338, 11] on input "havnevegen 22" at bounding box center [413, 20] width 376 height 22
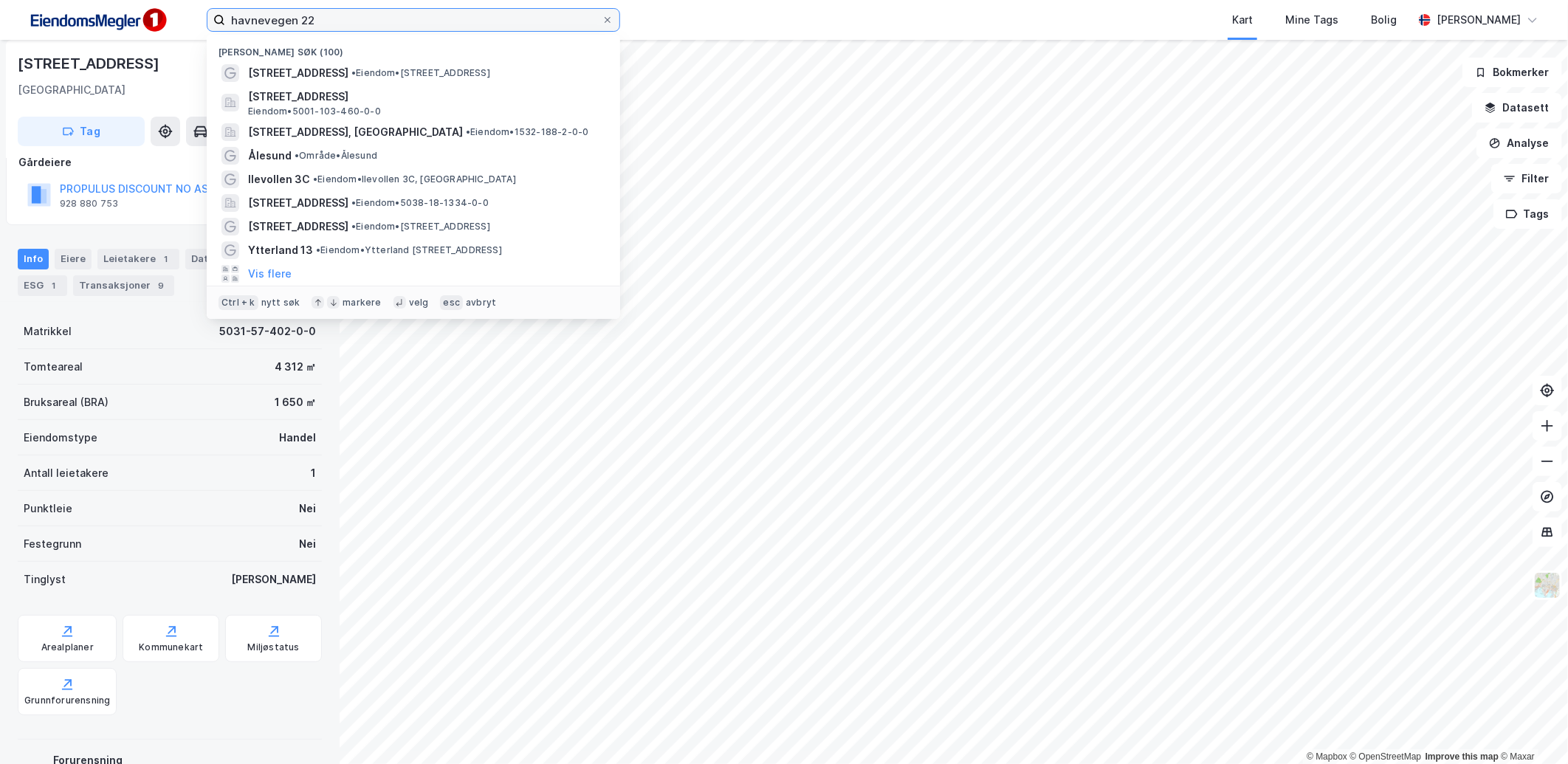
click at [338, 11] on input "havnevegen 22" at bounding box center [413, 20] width 376 height 22
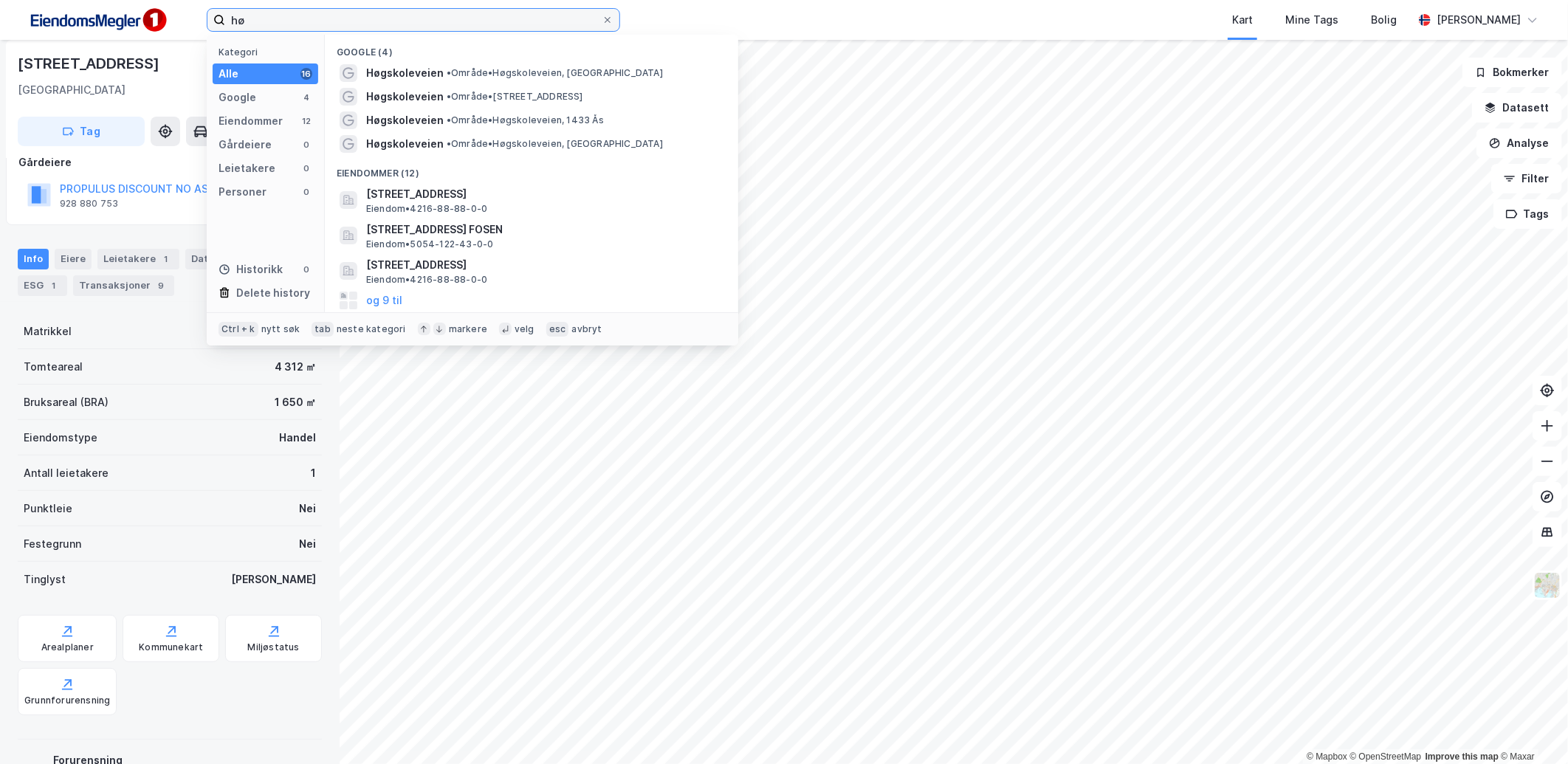
type input "h"
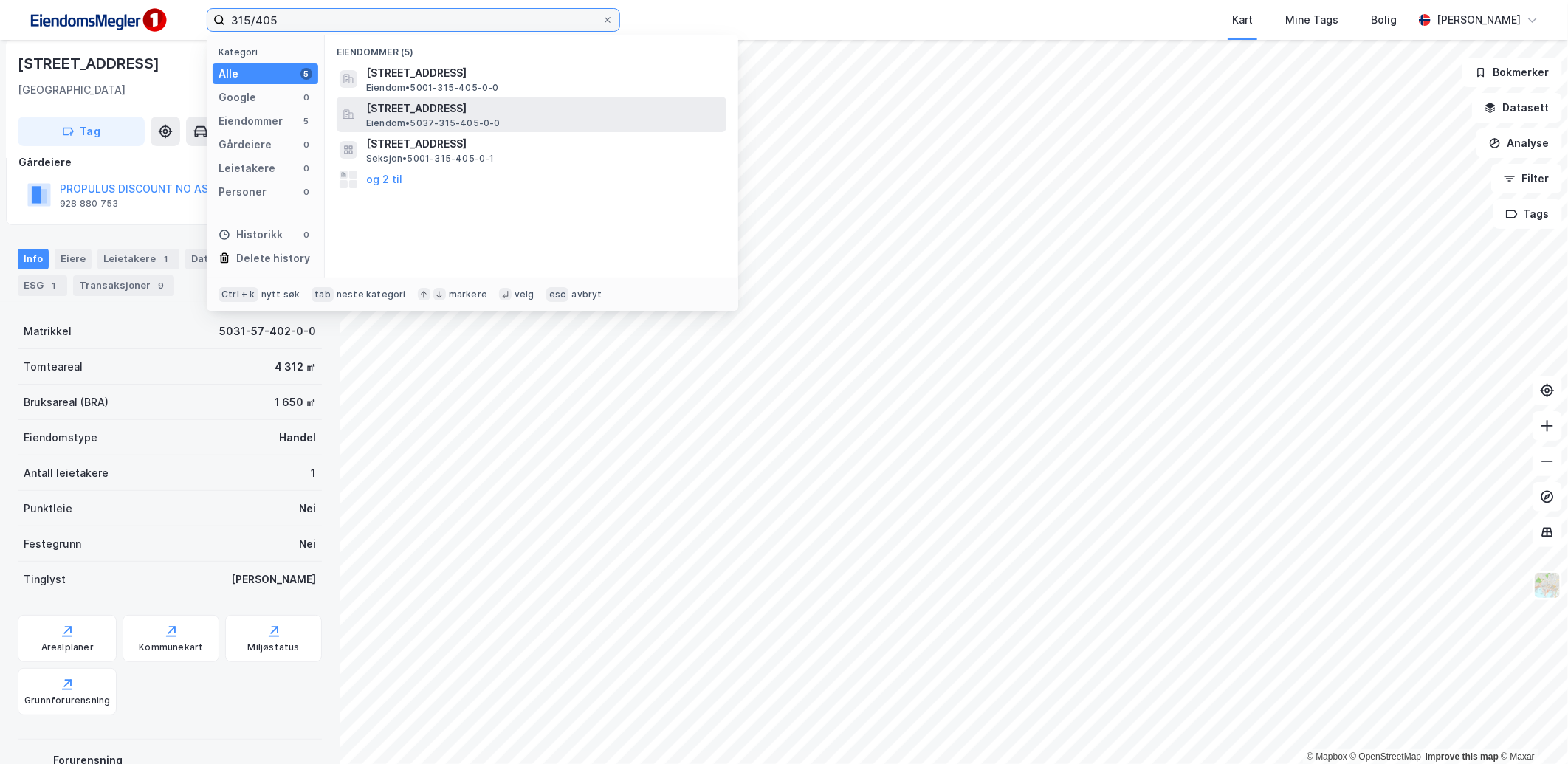
type input "315/405"
click at [469, 115] on span "[STREET_ADDRESS]" at bounding box center [543, 108] width 354 height 17
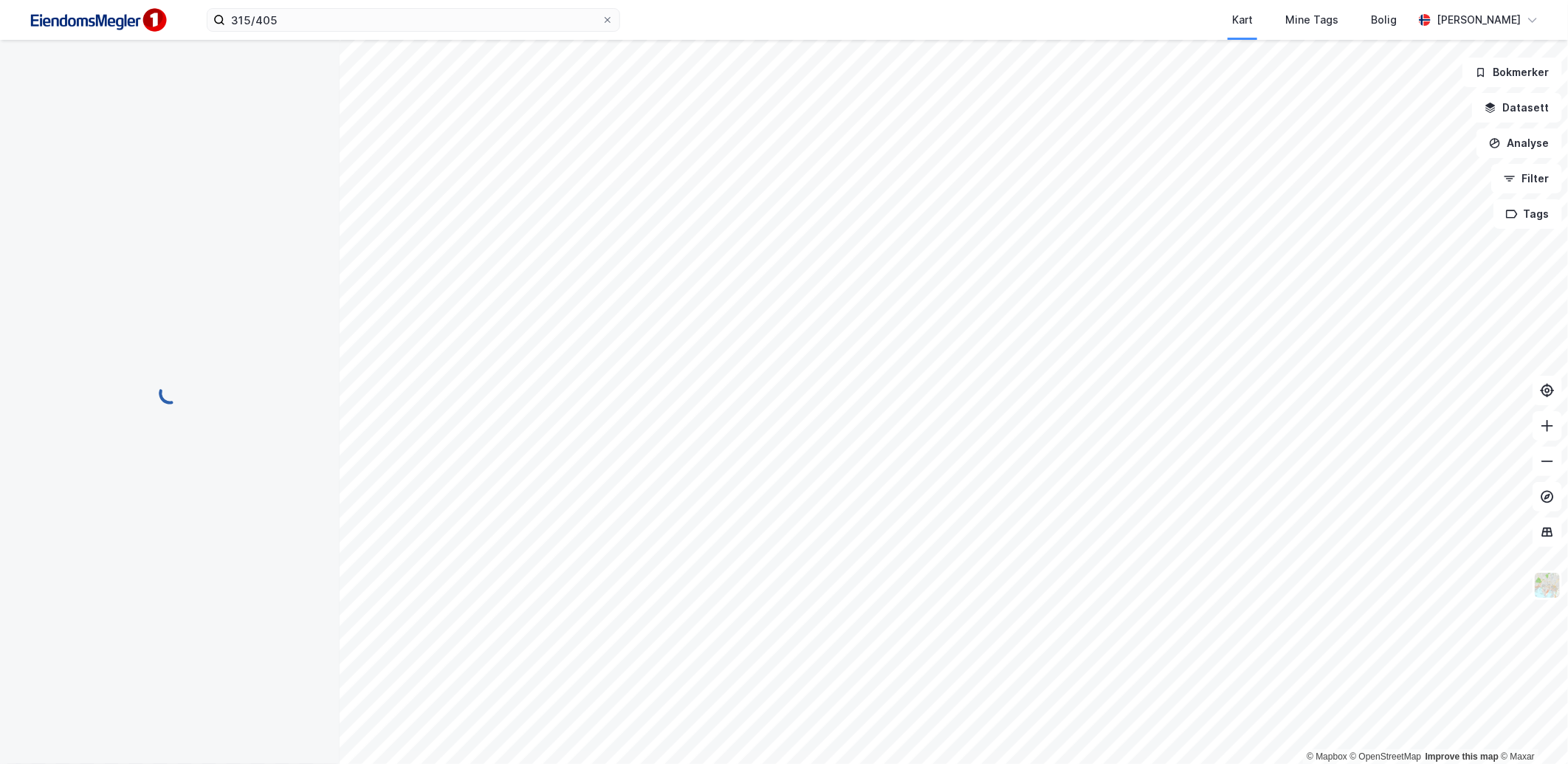
scroll to position [94, 0]
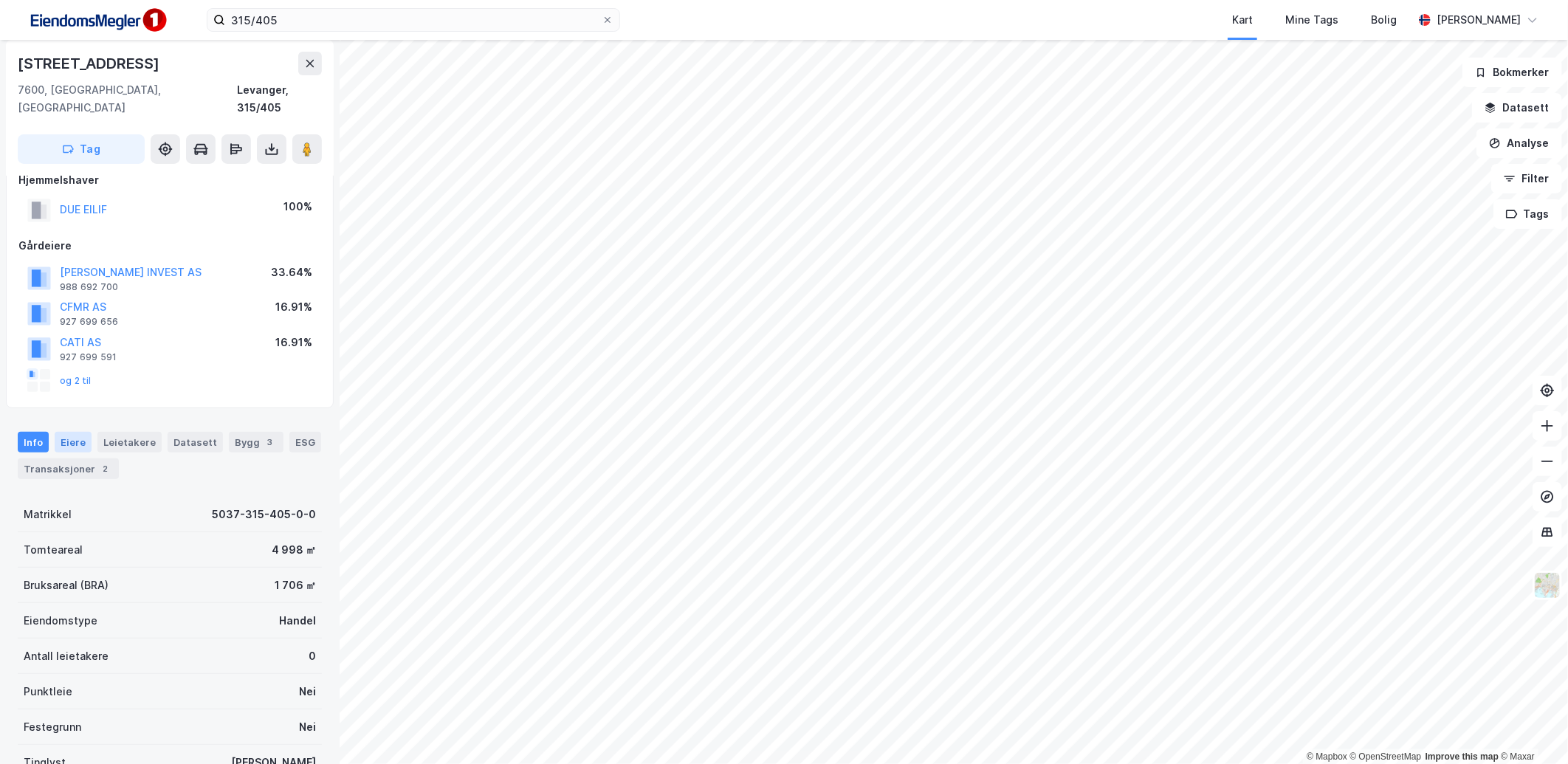
click at [74, 432] on div "Eiere" at bounding box center [73, 442] width 37 height 21
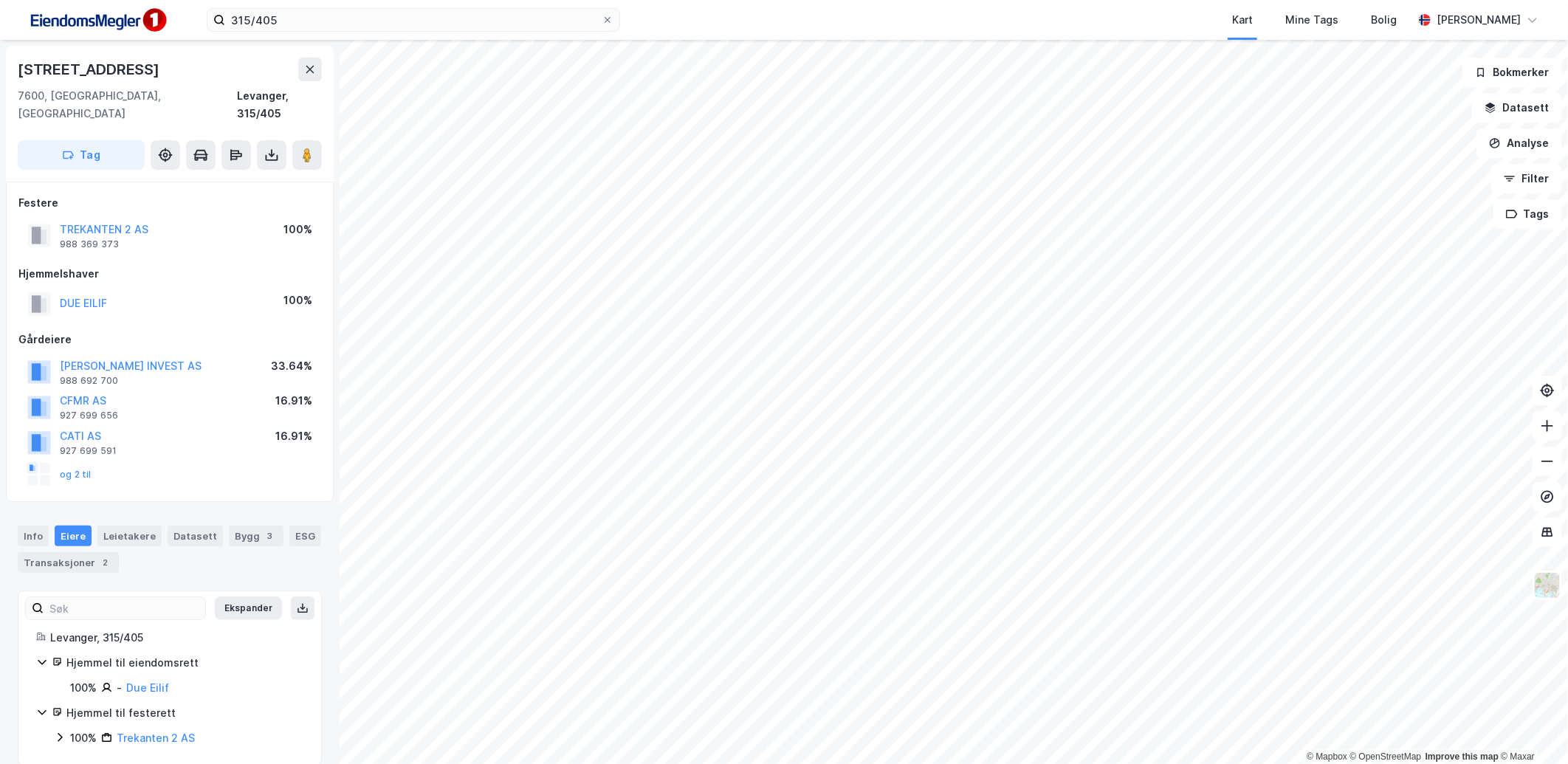
scroll to position [2, 0]
click at [58, 730] on icon at bounding box center [59, 736] width 12 height 12
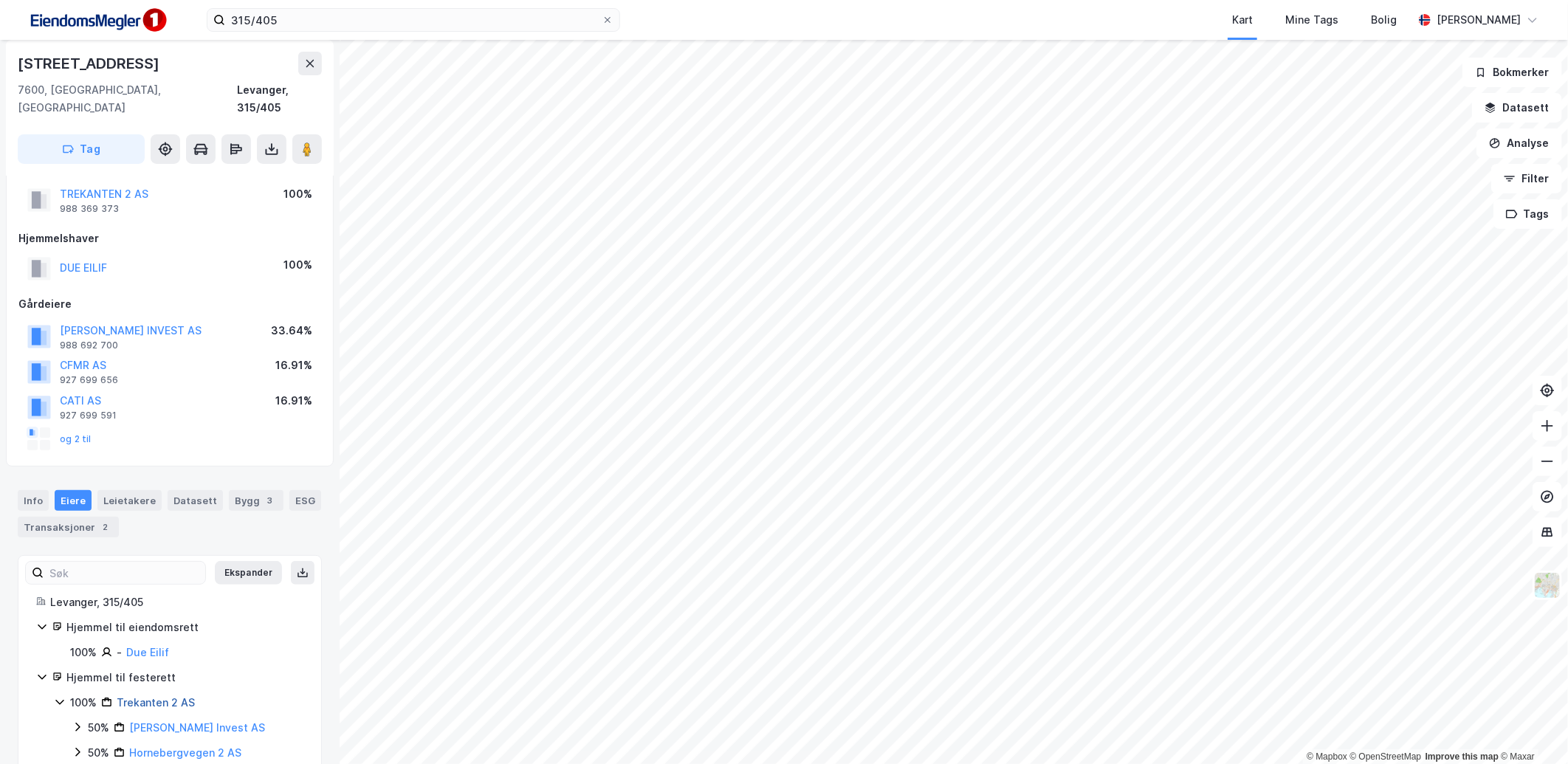
scroll to position [51, 0]
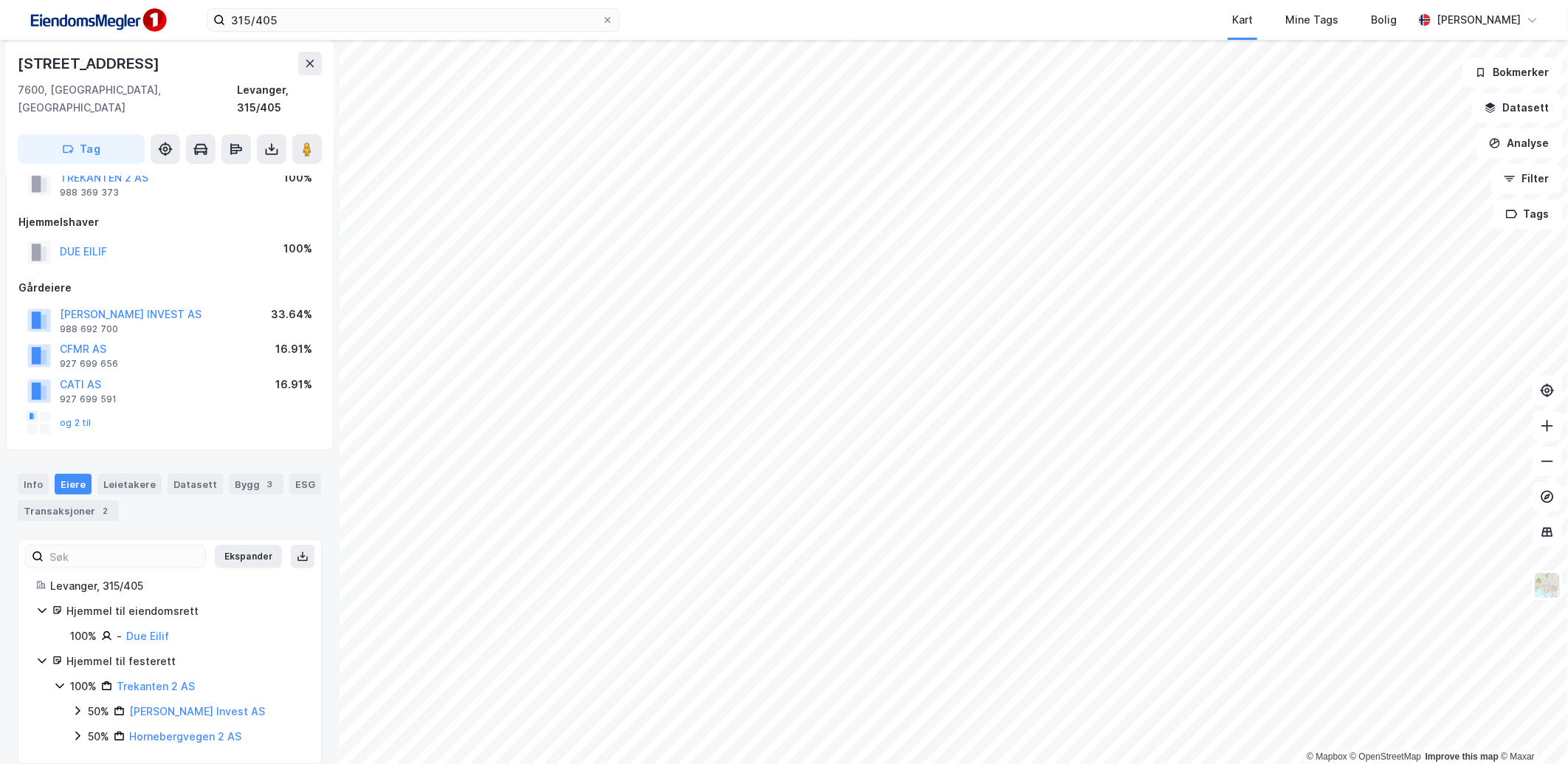
click at [77, 732] on icon at bounding box center [77, 736] width 5 height 9
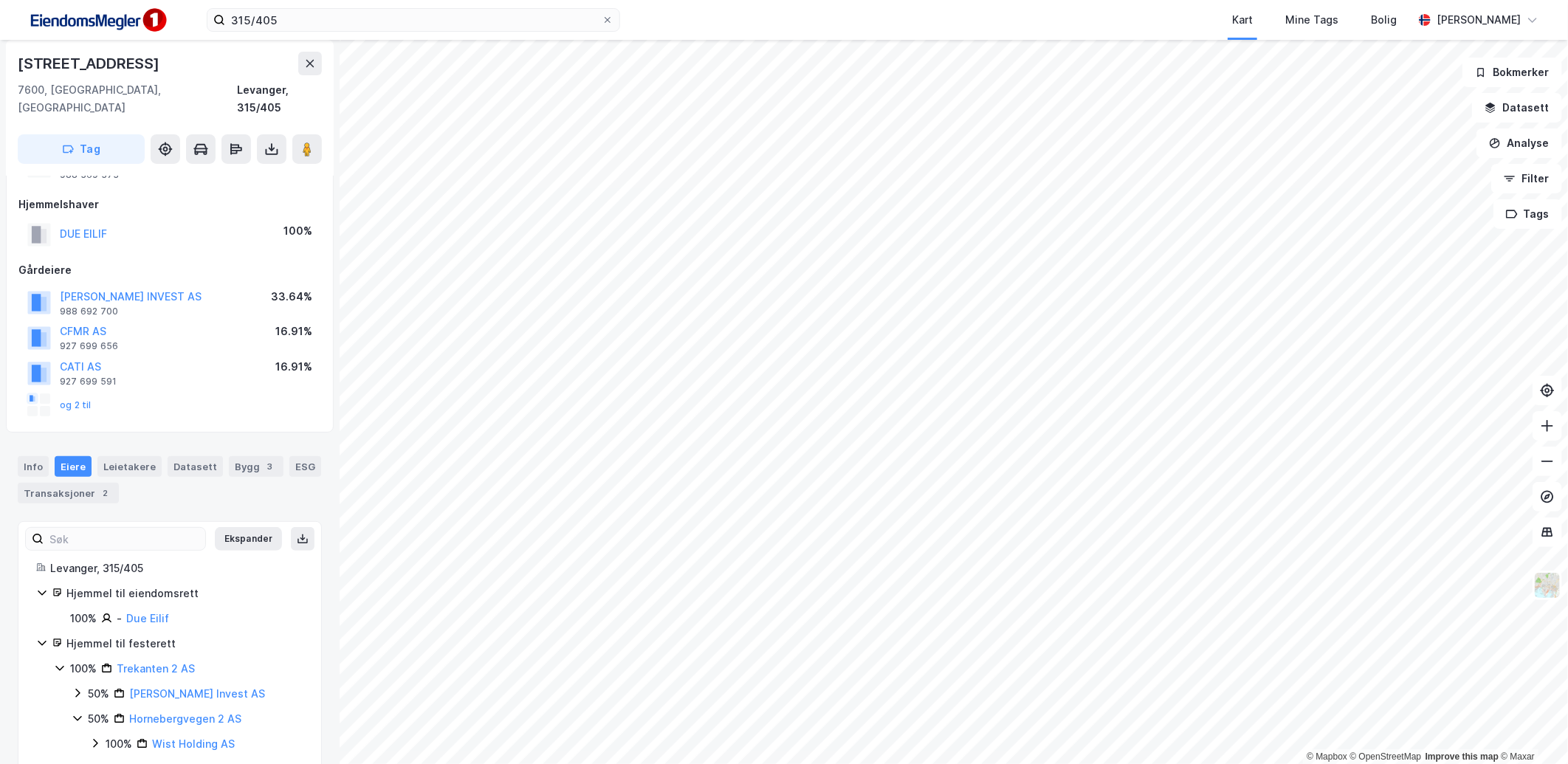
scroll to position [77, 0]
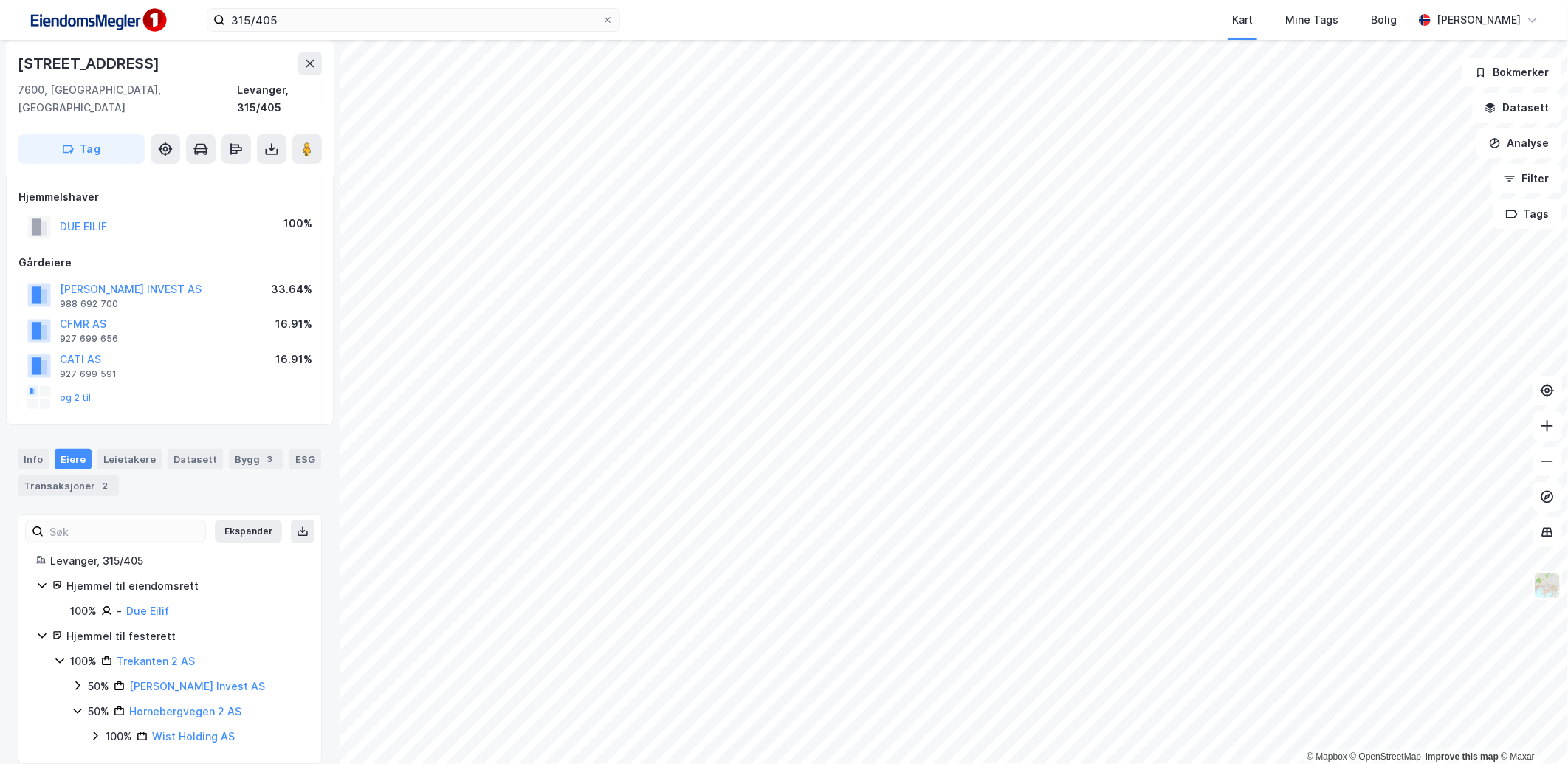
click at [81, 680] on icon at bounding box center [77, 686] width 12 height 12
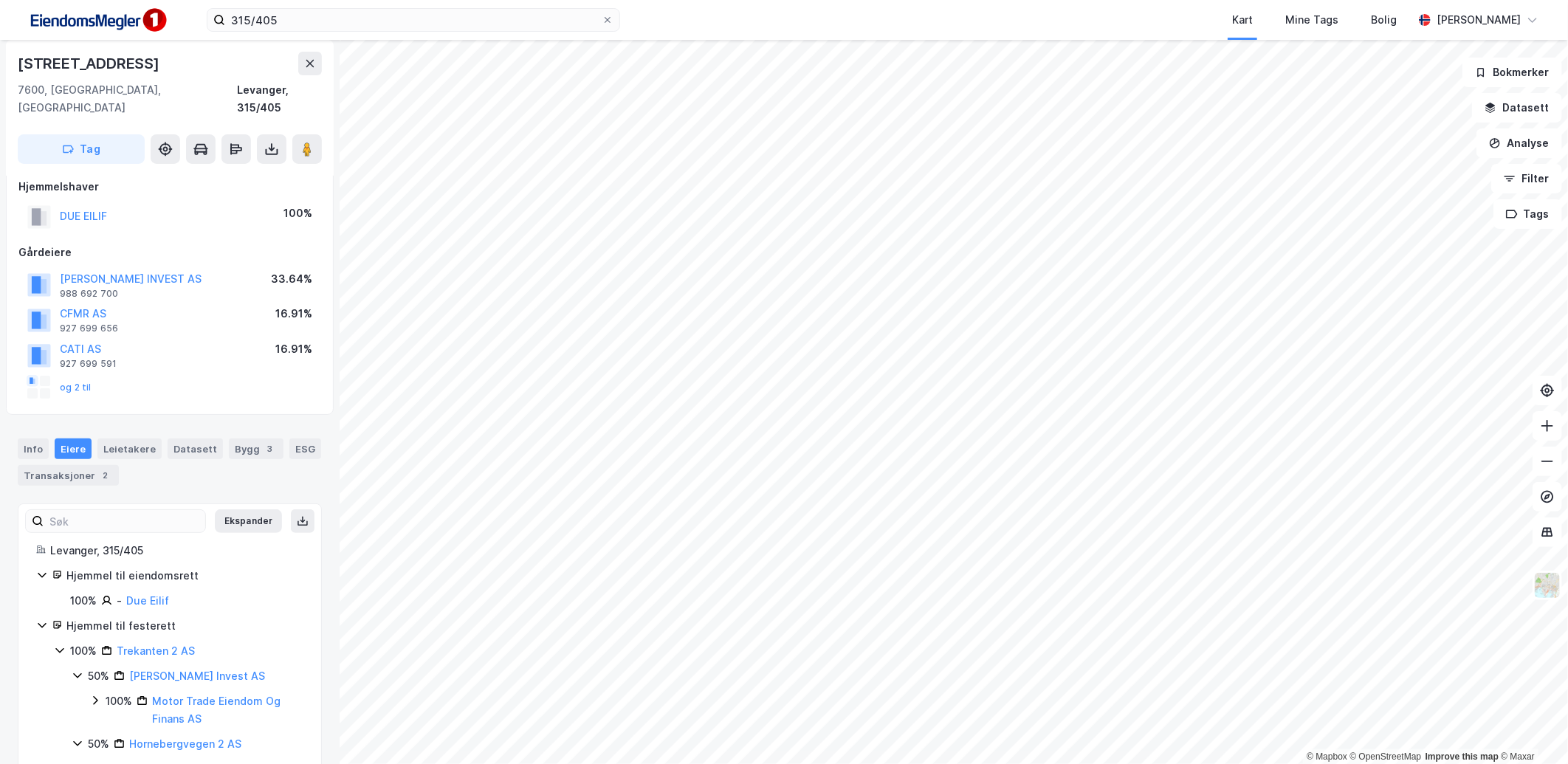
scroll to position [120, 0]
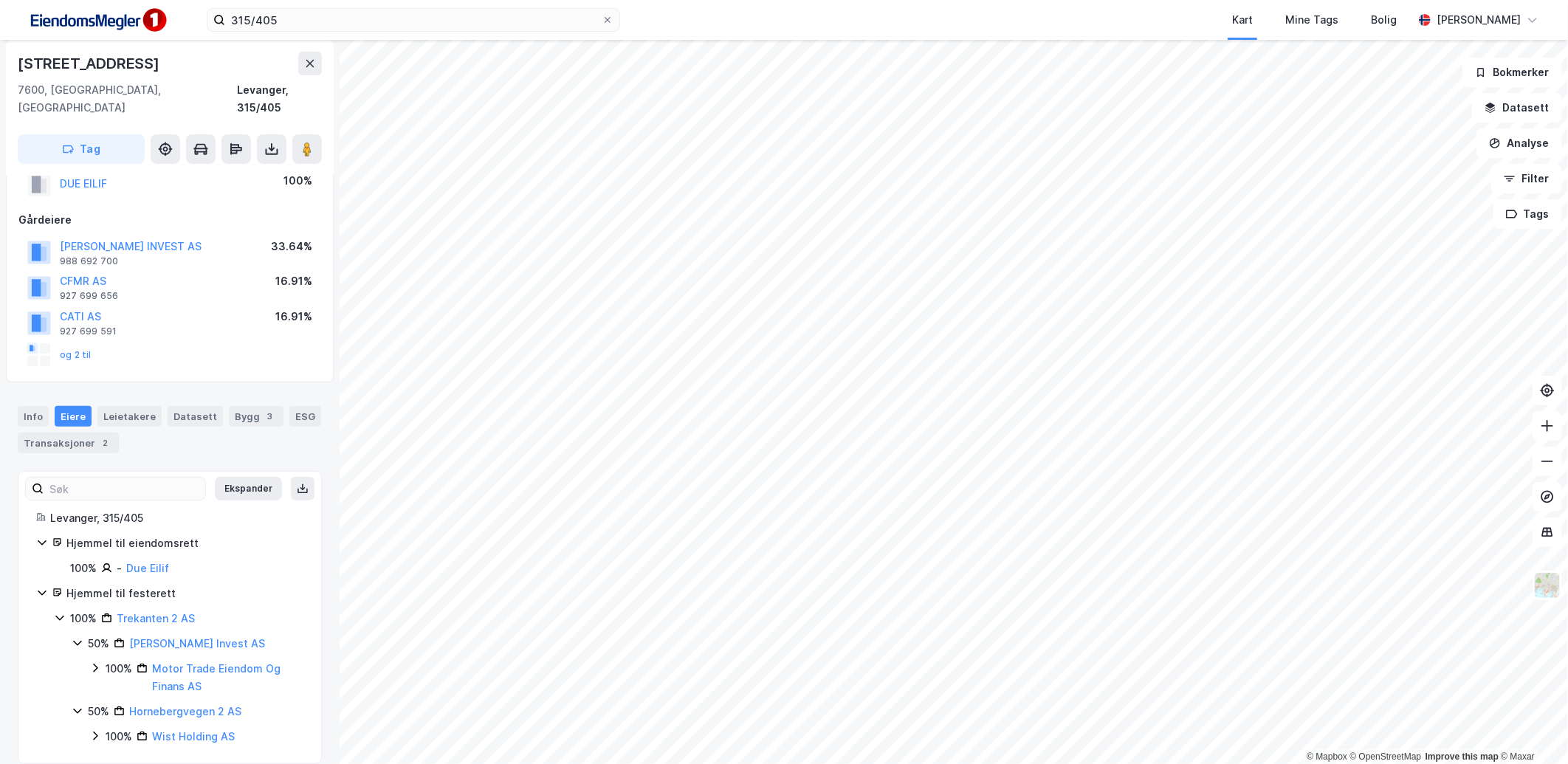
click at [81, 637] on icon at bounding box center [77, 642] width 12 height 12
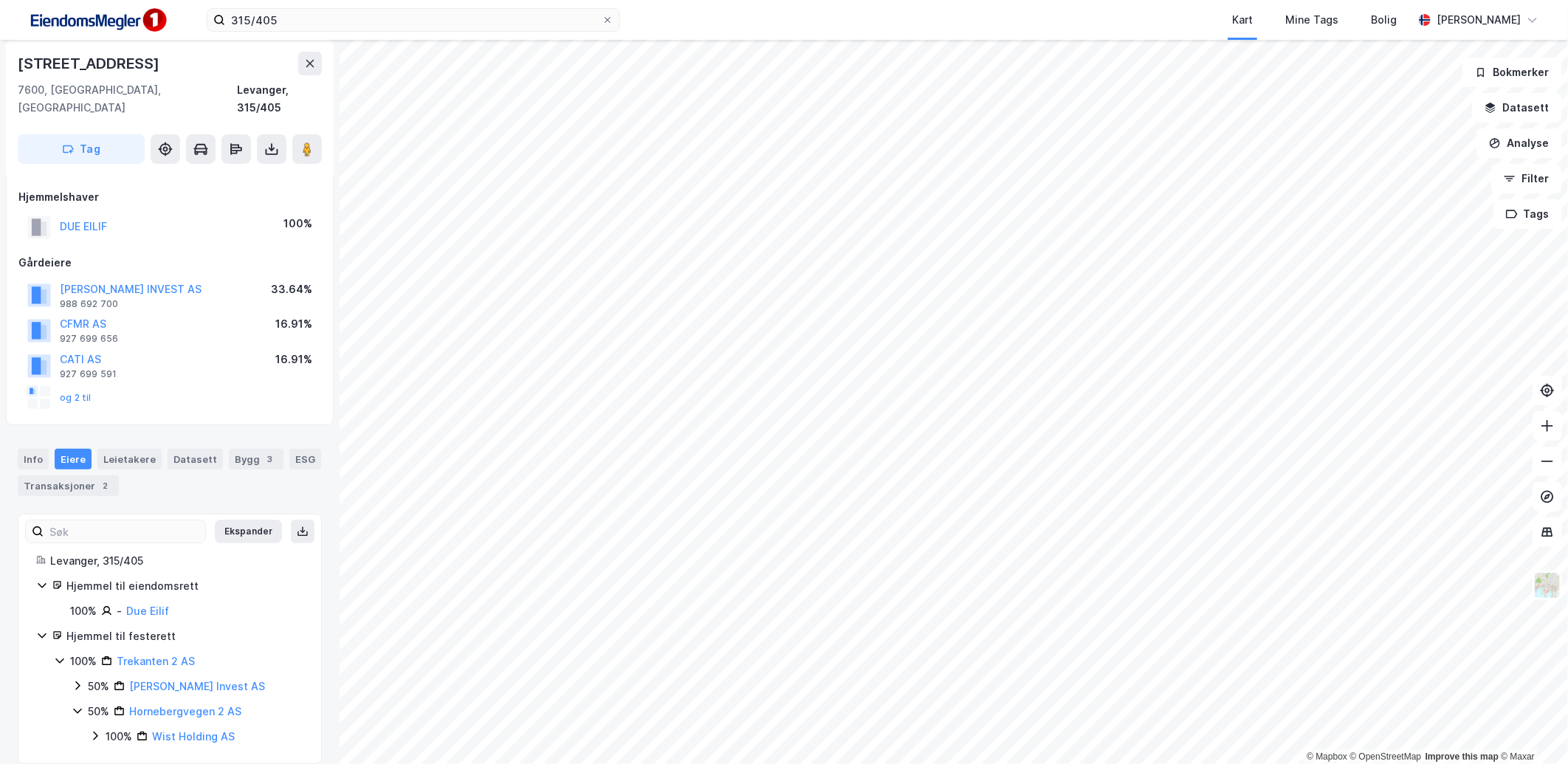
scroll to position [0, 0]
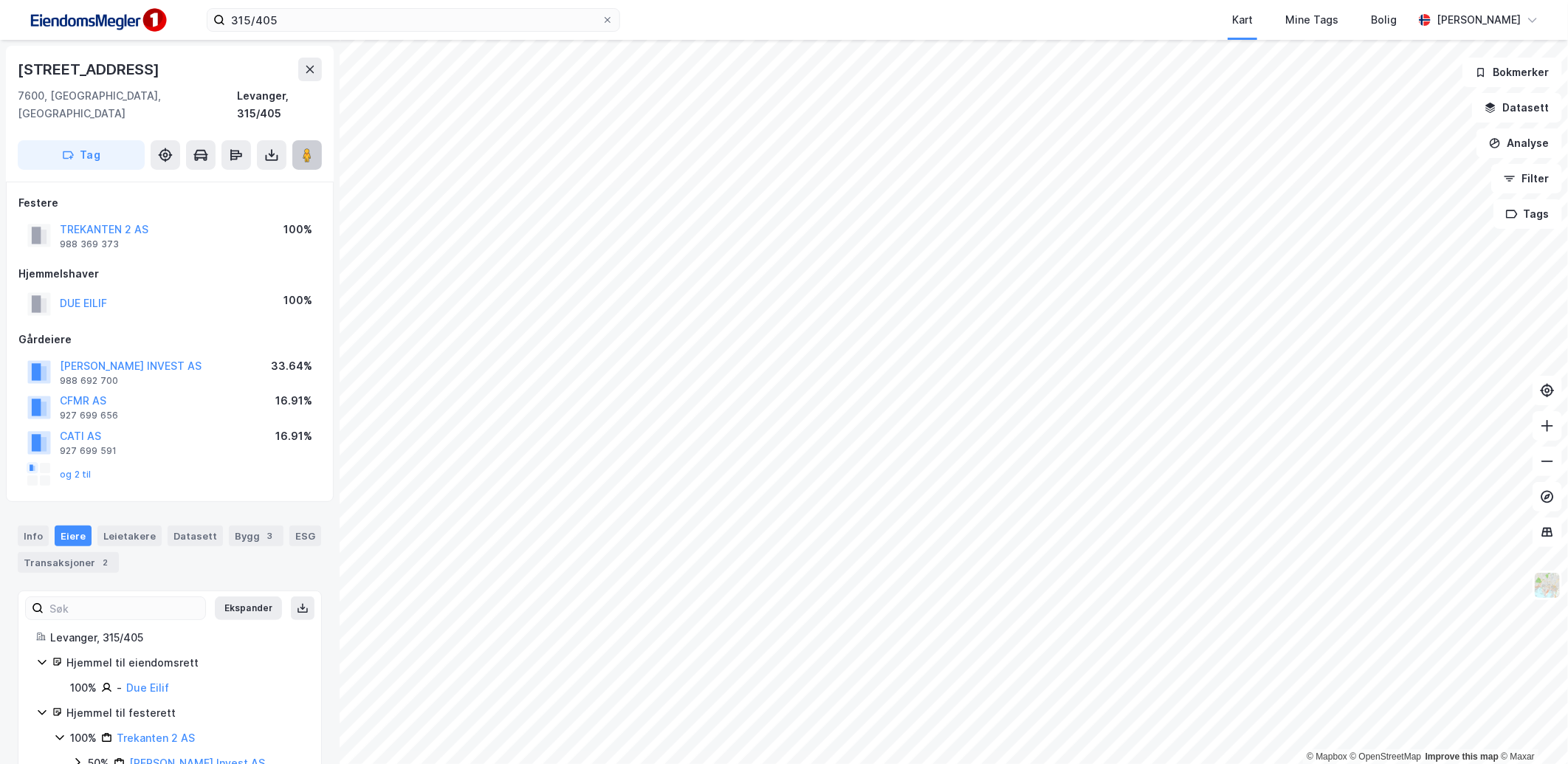
click at [312, 148] on icon at bounding box center [307, 155] width 15 height 15
drag, startPoint x: 143, startPoint y: 74, endPoint x: -27, endPoint y: 77, distance: 170.0
click at [0, 77] on html "315/405 Kart Mine Tags Bolig [PERSON_NAME] © Mapbox © OpenStreetMap Improve thi…" at bounding box center [784, 382] width 1568 height 764
drag, startPoint x: -27, startPoint y: 77, endPoint x: 120, endPoint y: 74, distance: 147.0
copy div "© Mapbox © OpenStreetMap Improve this map © [STREET_ADDRESS]"
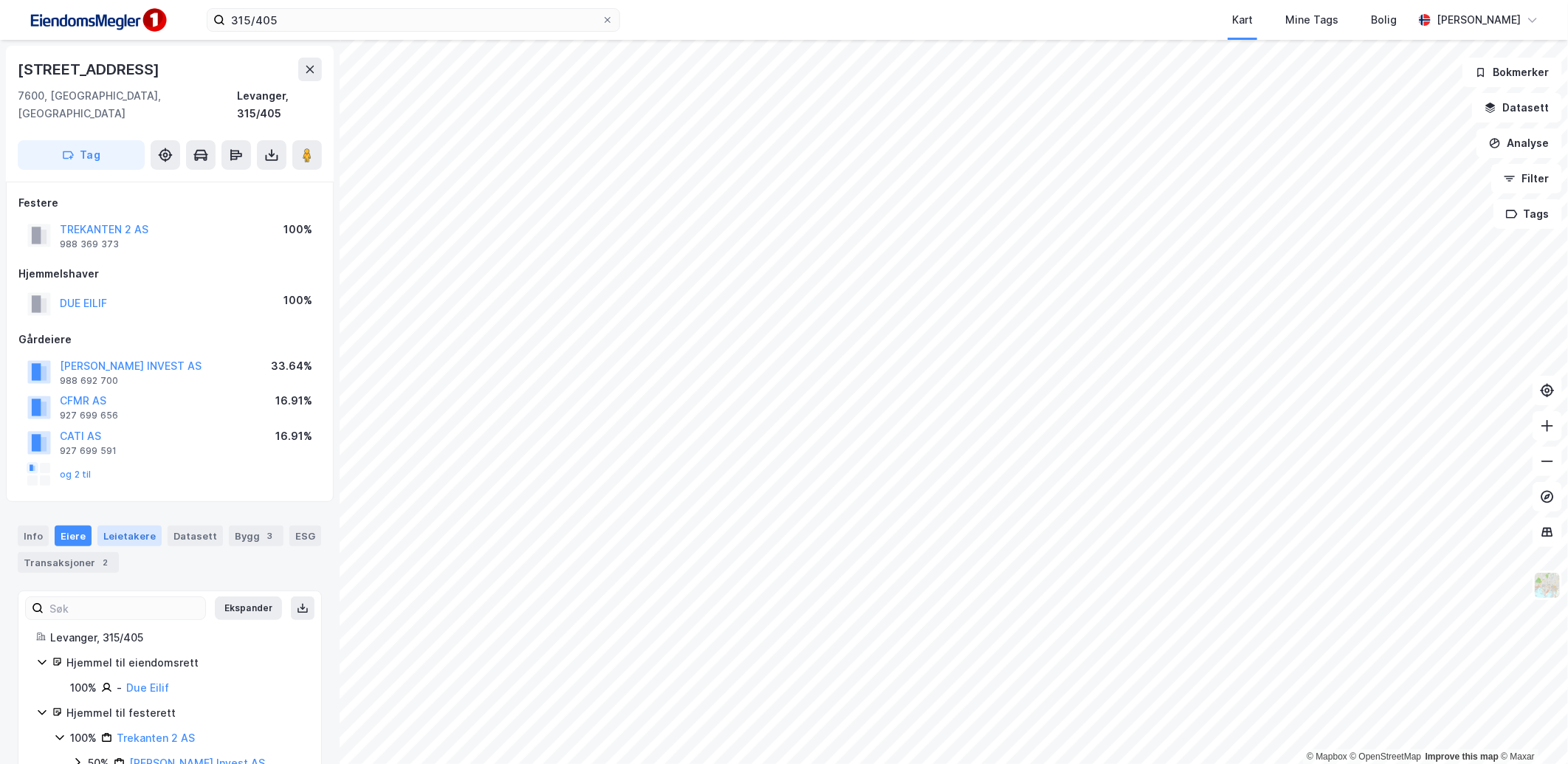
click at [137, 527] on div "Leietakere" at bounding box center [129, 536] width 64 height 21
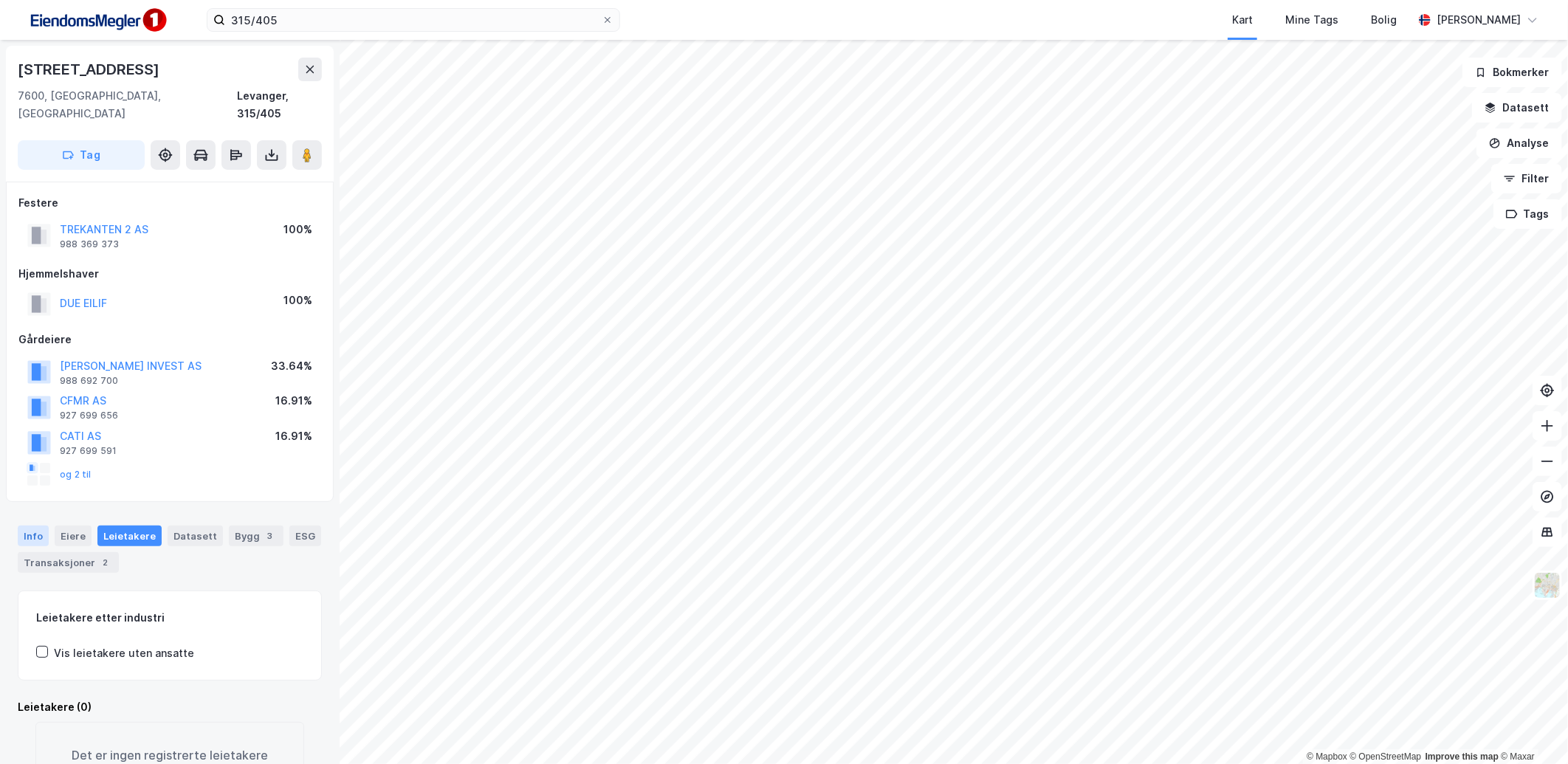
click at [40, 528] on div "Info" at bounding box center [32, 536] width 31 height 21
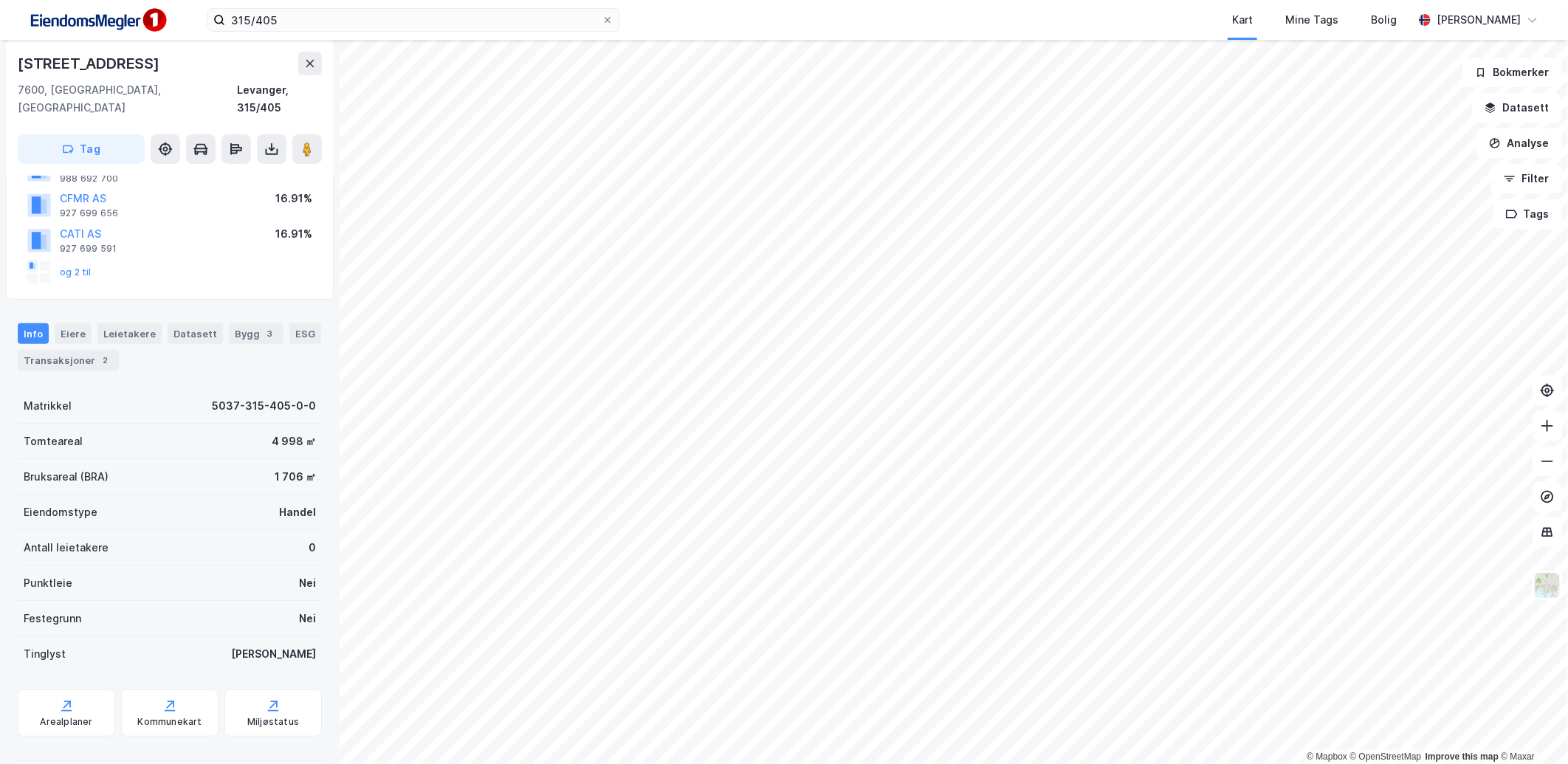
scroll to position [204, 0]
drag, startPoint x: 204, startPoint y: 388, endPoint x: 303, endPoint y: 386, distance: 99.0
click at [303, 386] on div "Matrikkel 5037-315-405-0-0" at bounding box center [169, 403] width 304 height 36
copy div "5037-315-405-0-0"
click at [182, 539] on div "Antall leietakere 0" at bounding box center [169, 545] width 304 height 36
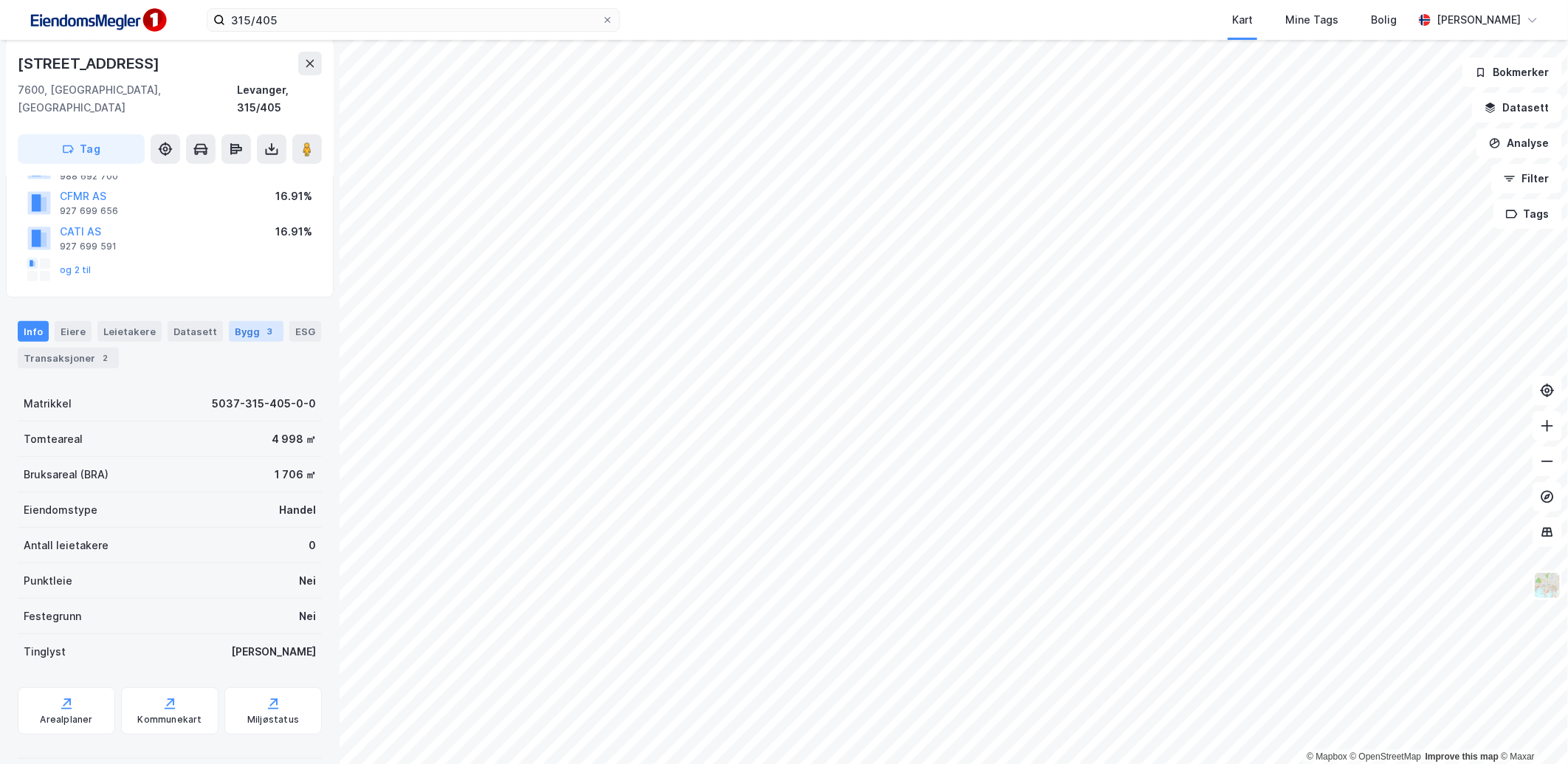
click at [229, 321] on div "Bygg 3" at bounding box center [256, 331] width 54 height 21
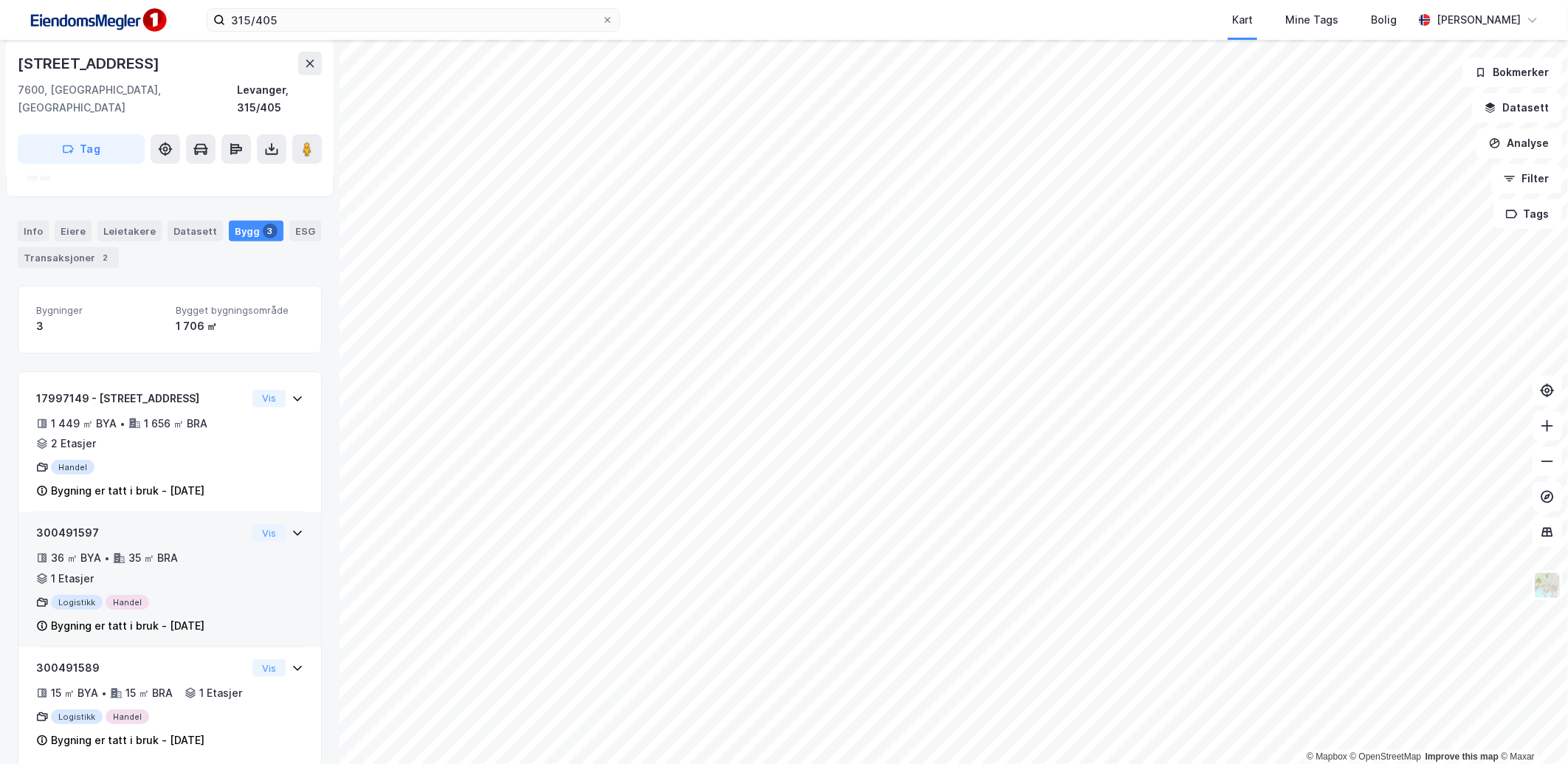
scroll to position [328, 0]
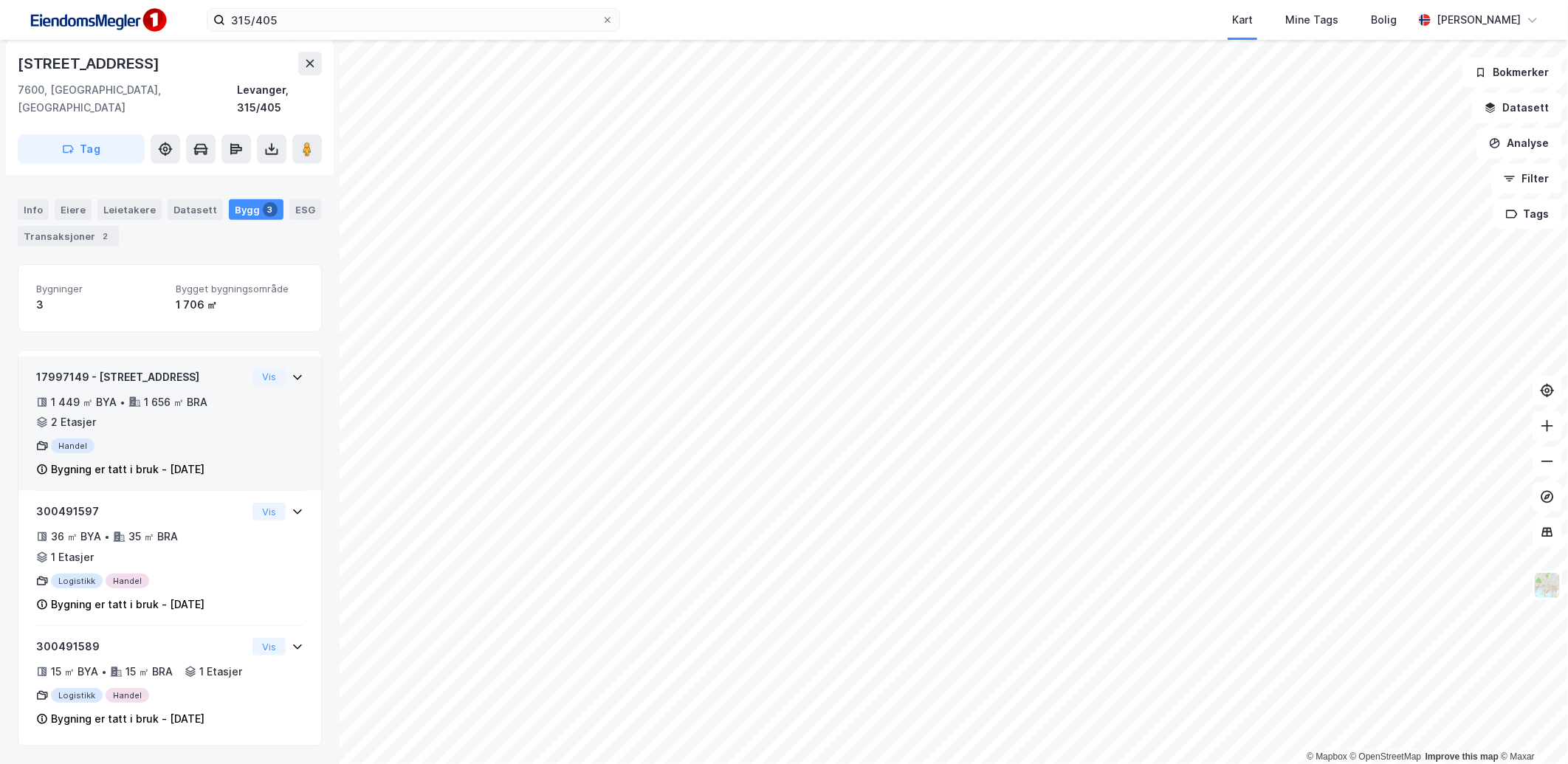
click at [230, 394] on div "1 449 ㎡ BYA • 1 656 ㎡ BRA • 2 Etasjer" at bounding box center [141, 413] width 211 height 39
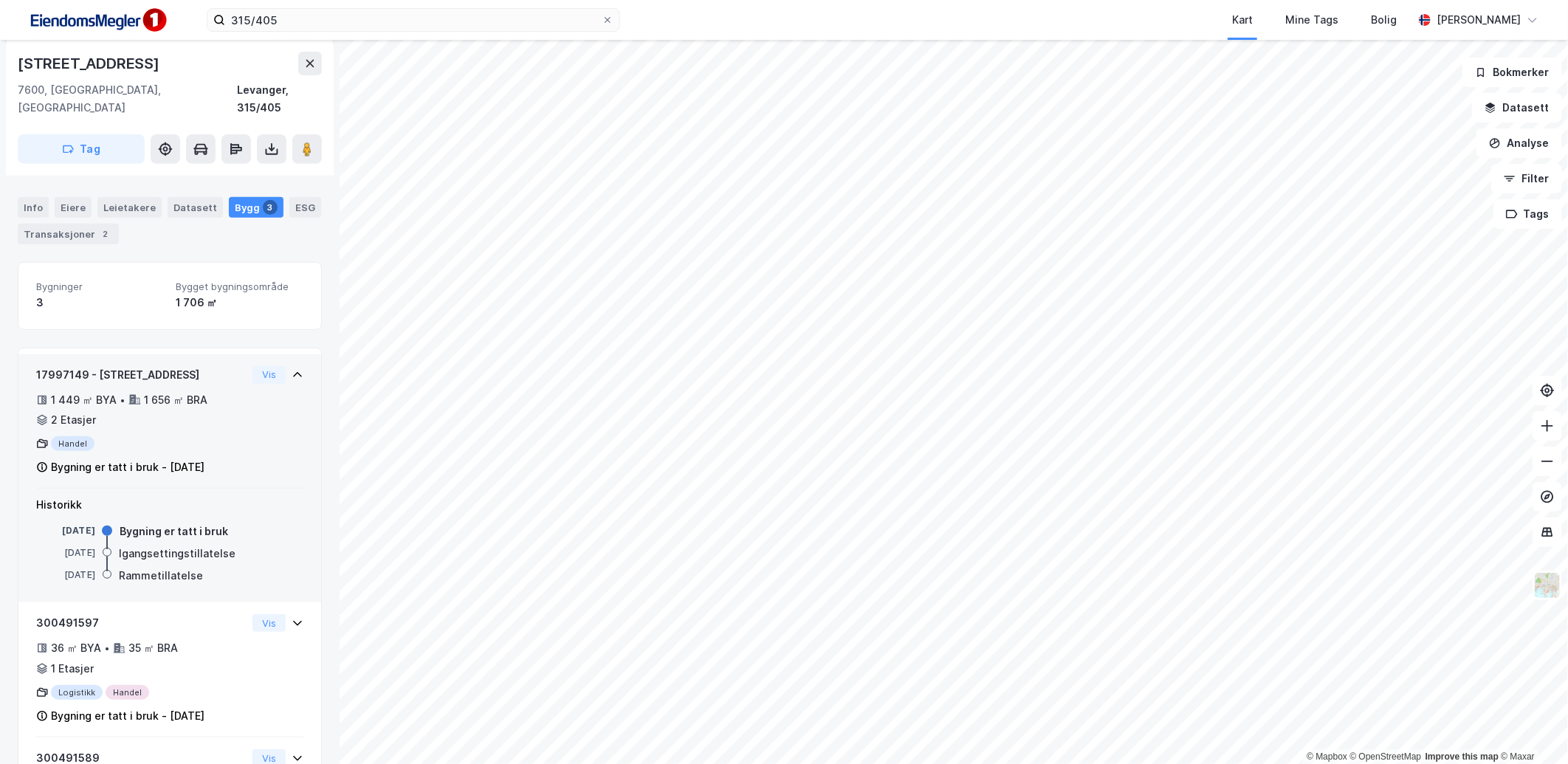
click at [233, 395] on div "1 449 ㎡ BYA • 1 656 ㎡ BRA • 2 Etasjer" at bounding box center [141, 410] width 211 height 39
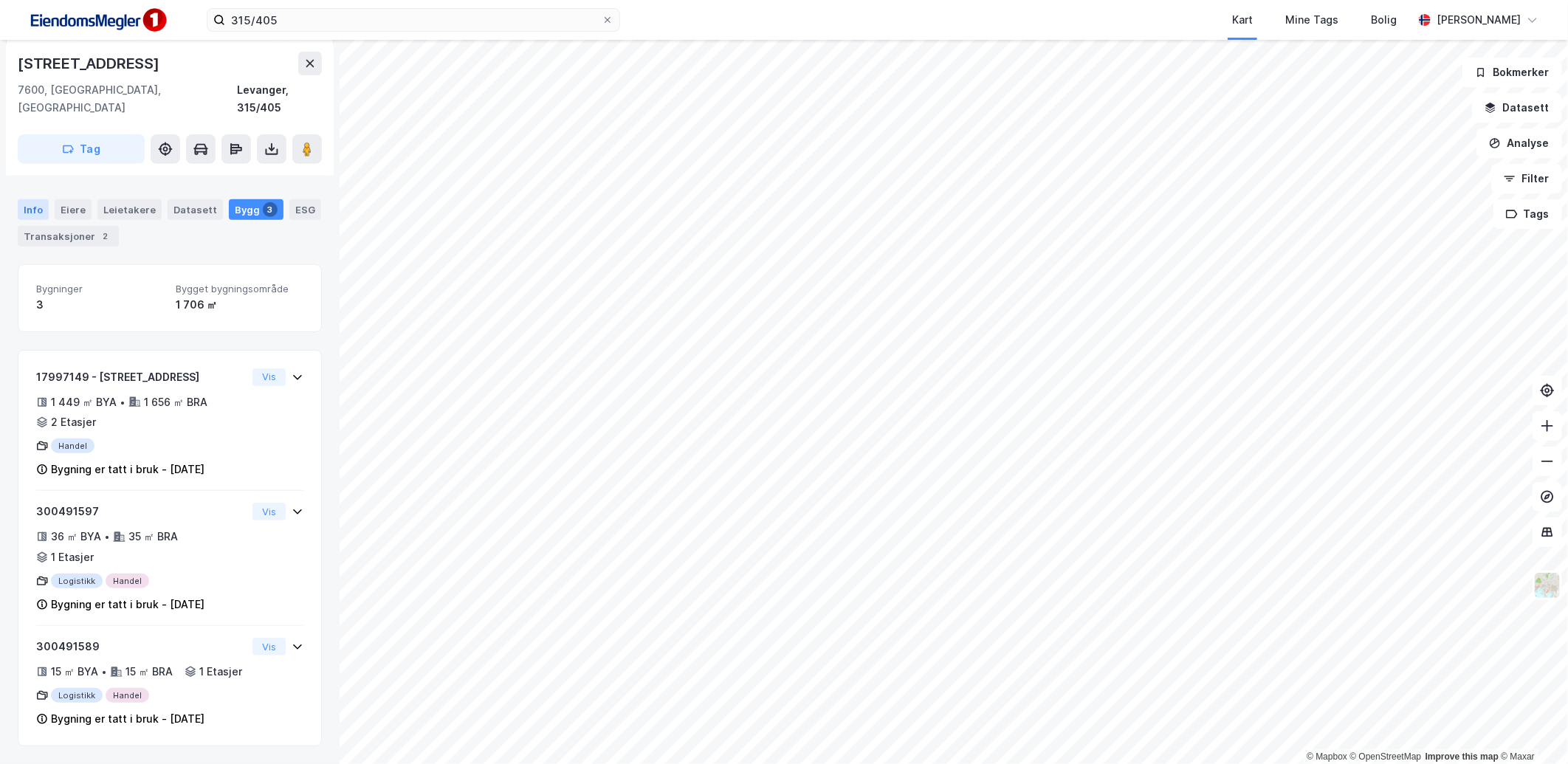
click at [34, 200] on div "Info" at bounding box center [32, 210] width 31 height 21
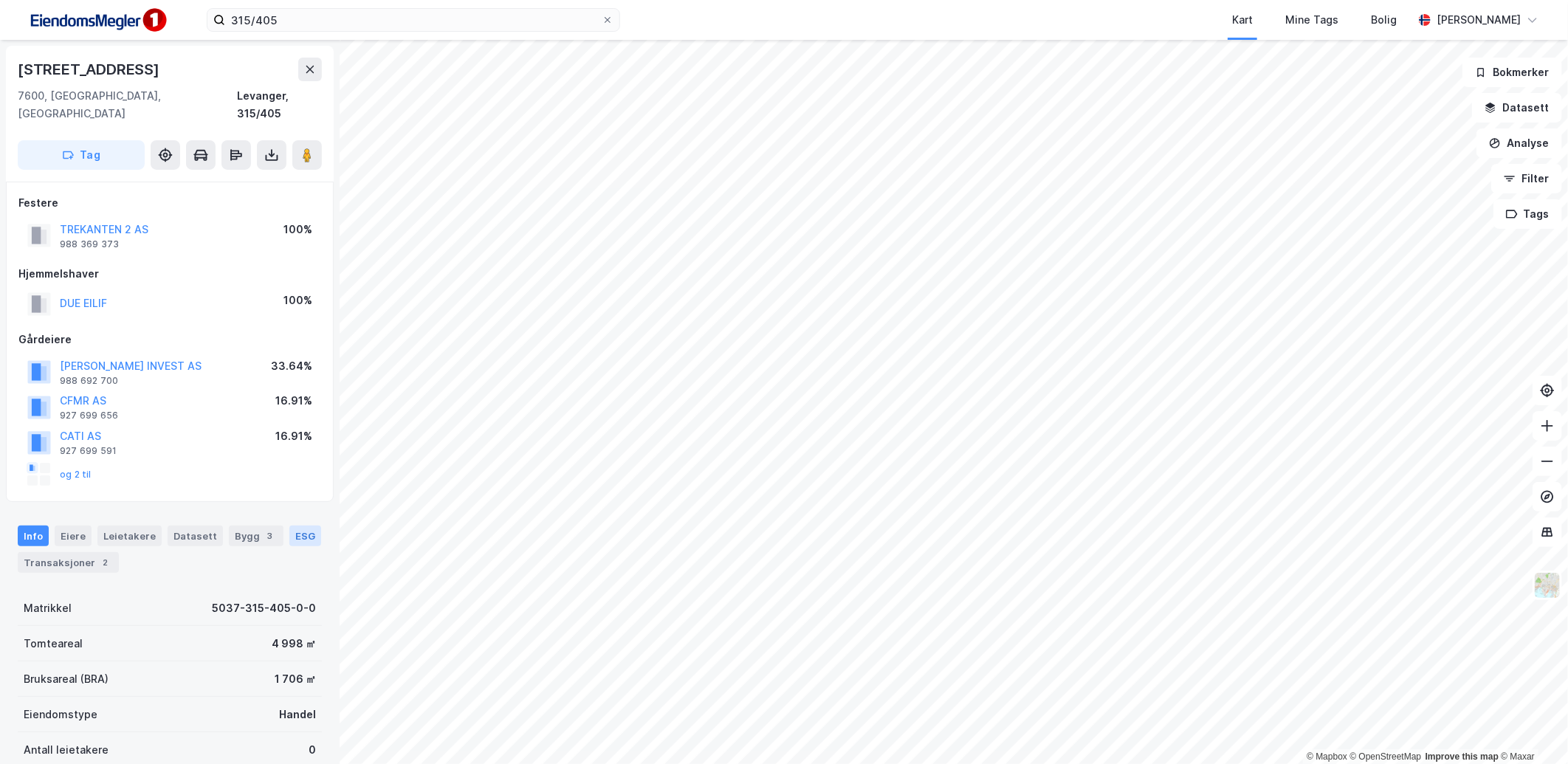
click at [299, 526] on div "ESG" at bounding box center [305, 536] width 32 height 21
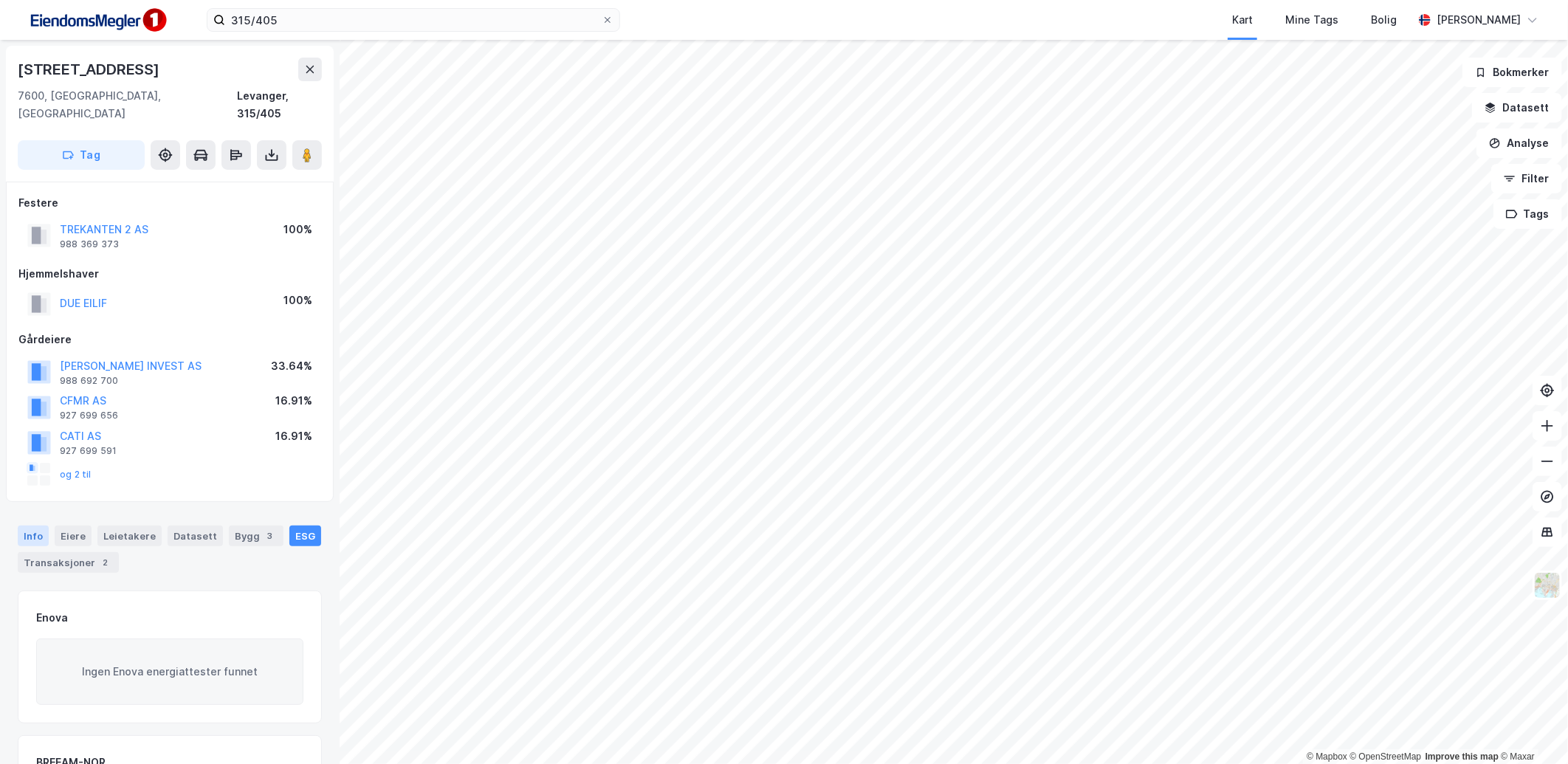
click at [25, 526] on div "Info" at bounding box center [32, 536] width 31 height 21
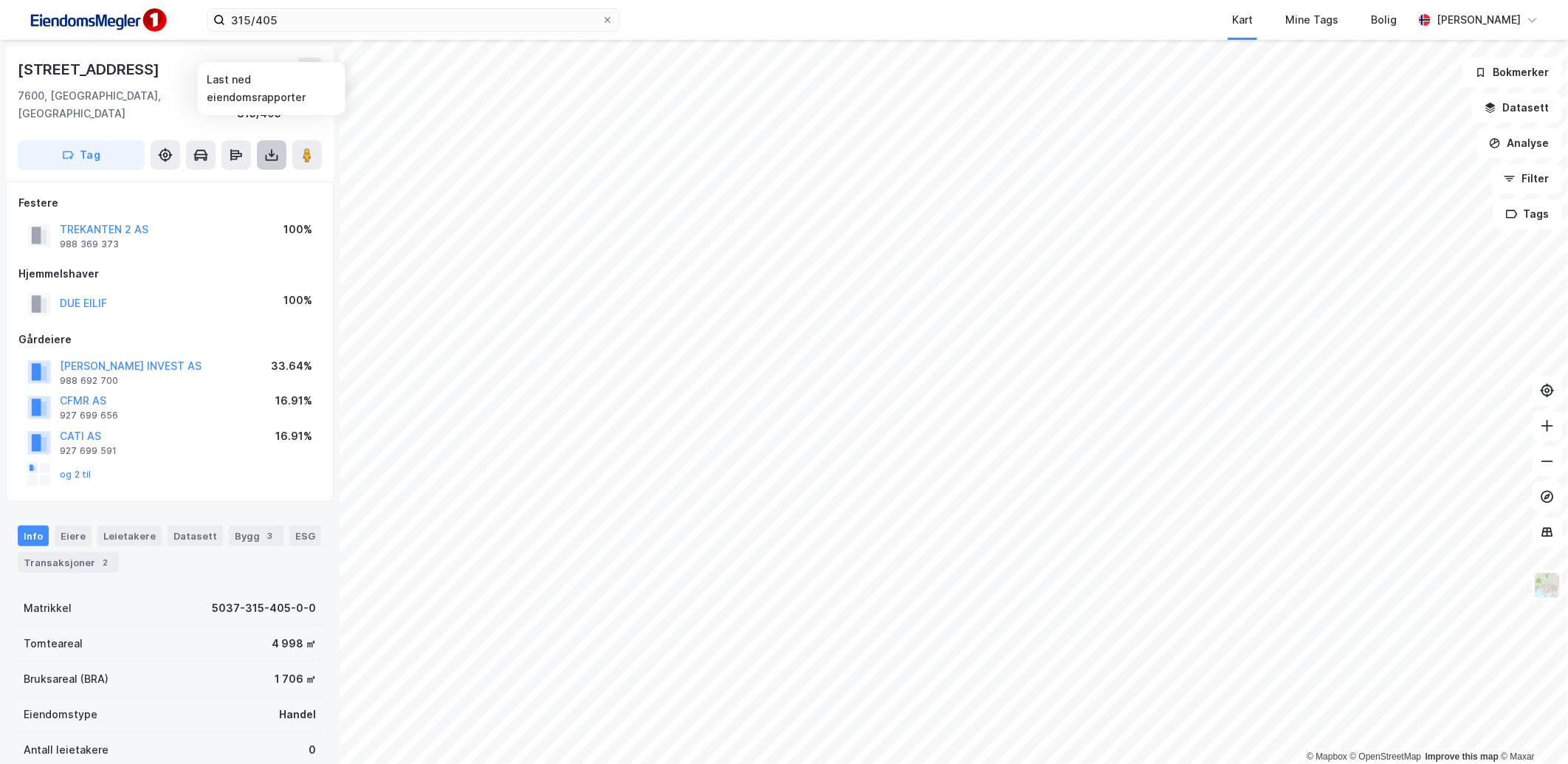
click at [268, 148] on icon at bounding box center [271, 155] width 15 height 15
click at [241, 178] on div "Last ned grunnbok" at bounding box center [198, 184] width 86 height 12
drag, startPoint x: 253, startPoint y: 628, endPoint x: 290, endPoint y: 629, distance: 37.0
click at [290, 629] on div "Tomteareal 4 998 ㎡" at bounding box center [169, 643] width 304 height 36
click at [222, 631] on div "Tomteareal 4 998 ㎡" at bounding box center [169, 643] width 304 height 36
